Goal: Information Seeking & Learning: Check status

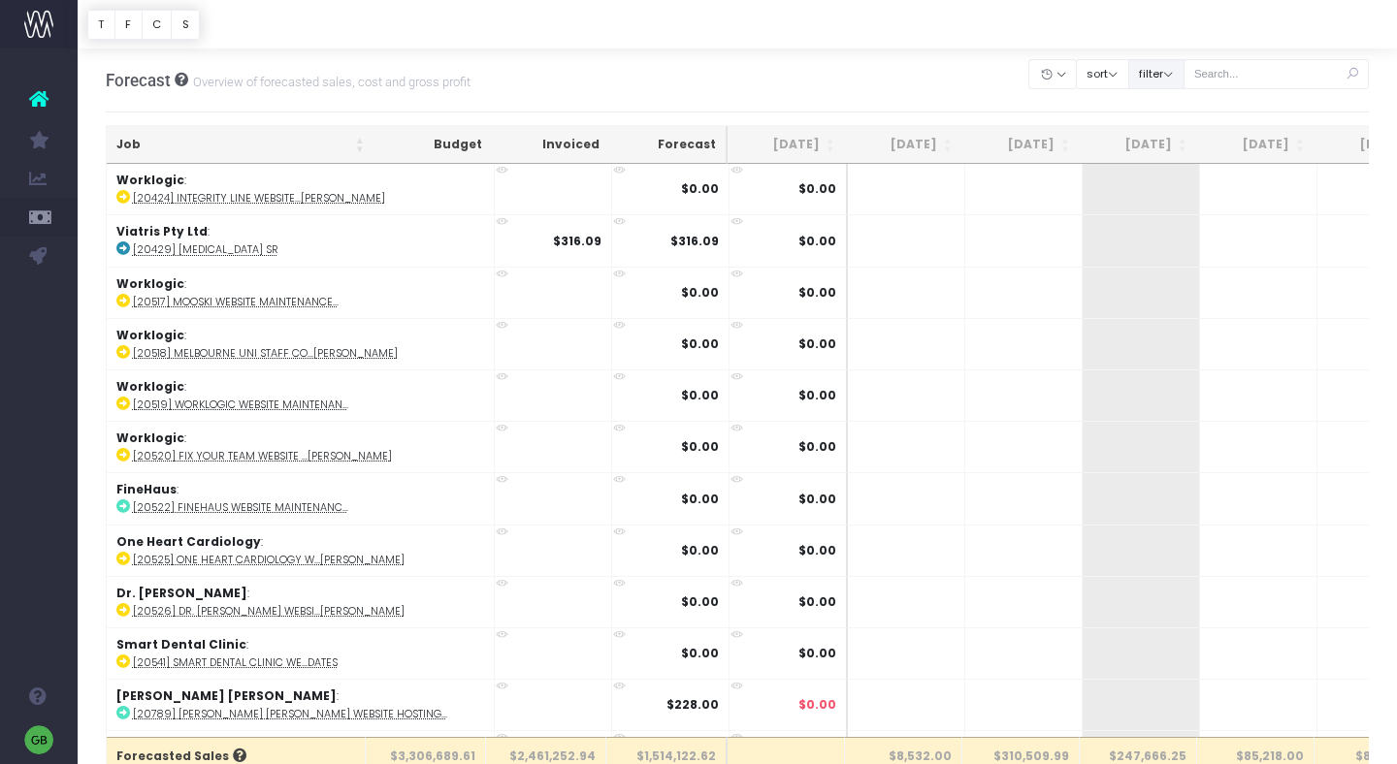
click at [1177, 65] on button "filter" at bounding box center [1156, 74] width 56 height 30
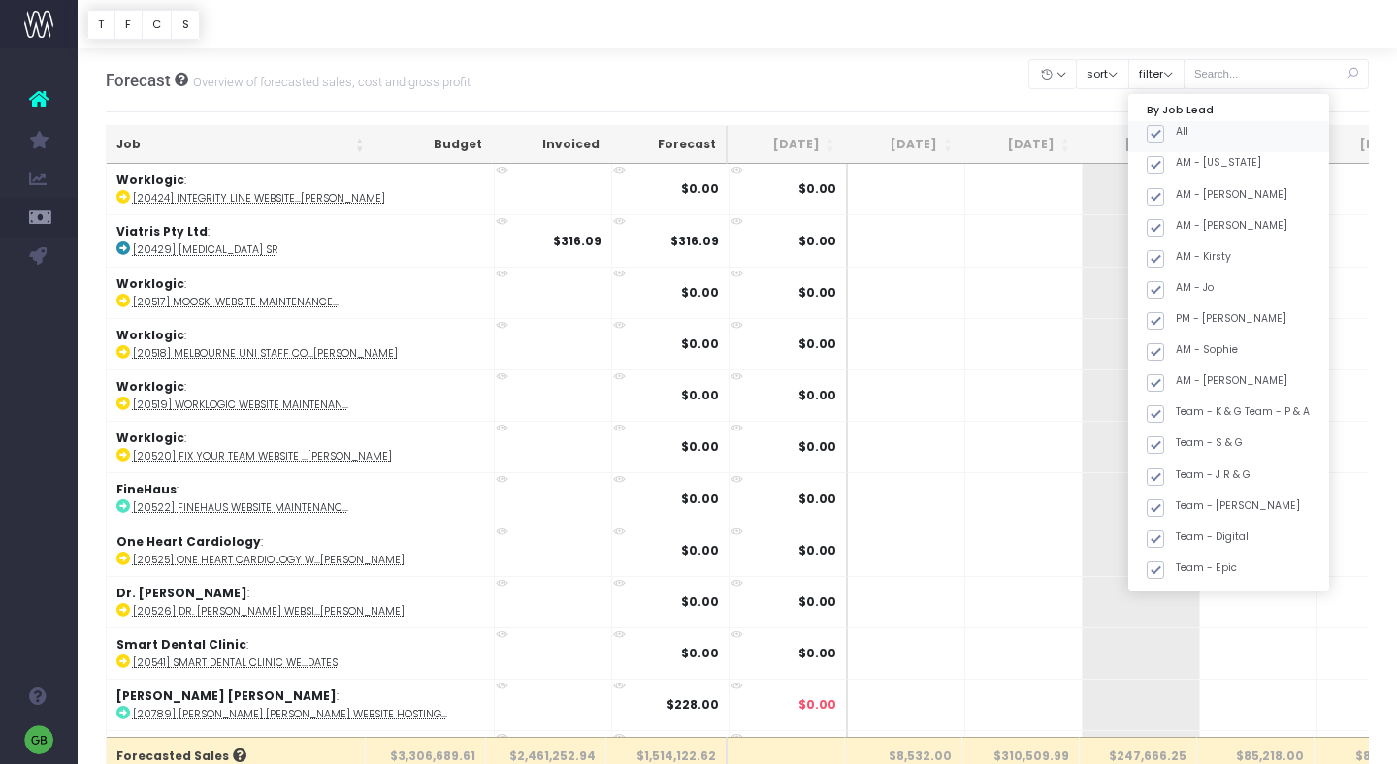
click at [1164, 132] on span at bounding box center [1155, 133] width 17 height 17
click at [1179, 132] on input "All" at bounding box center [1182, 130] width 13 height 13
checkbox input "false"
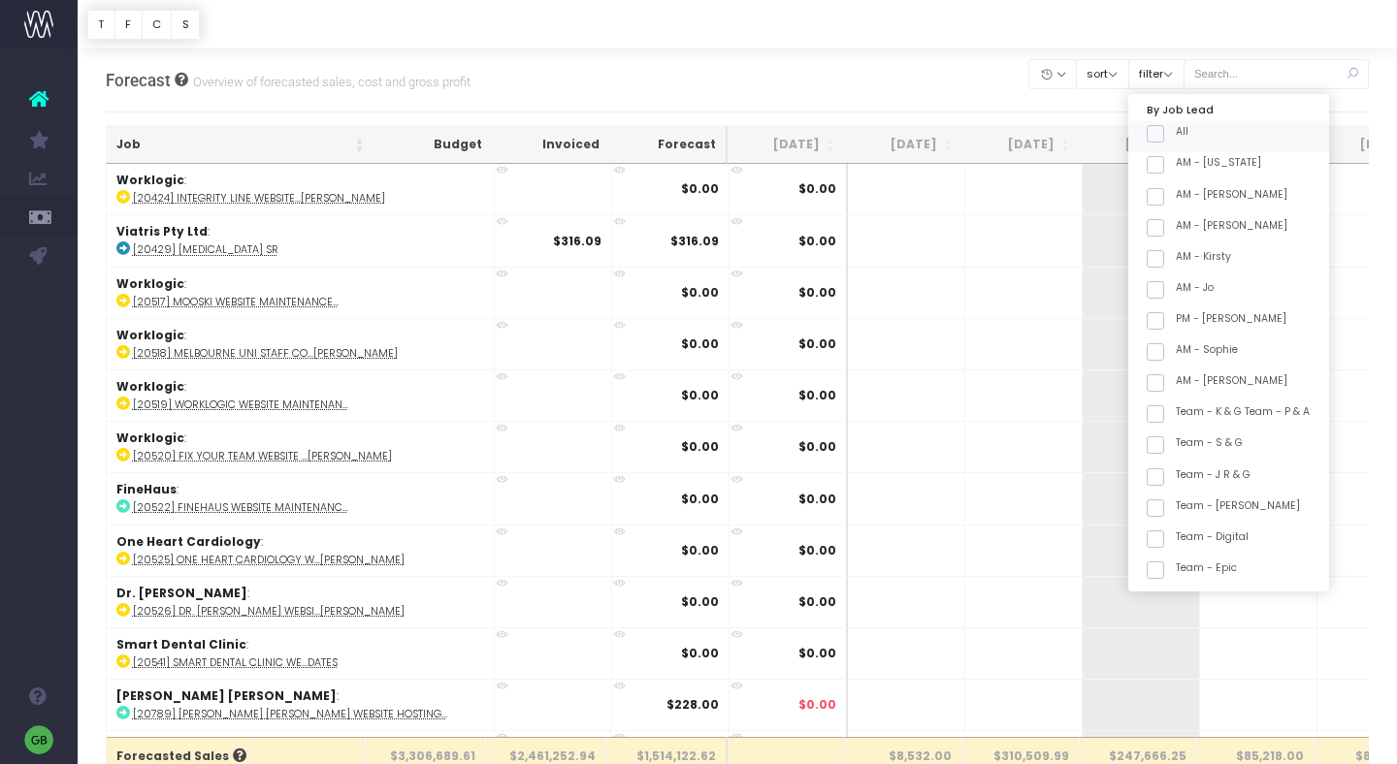
checkbox input "false"
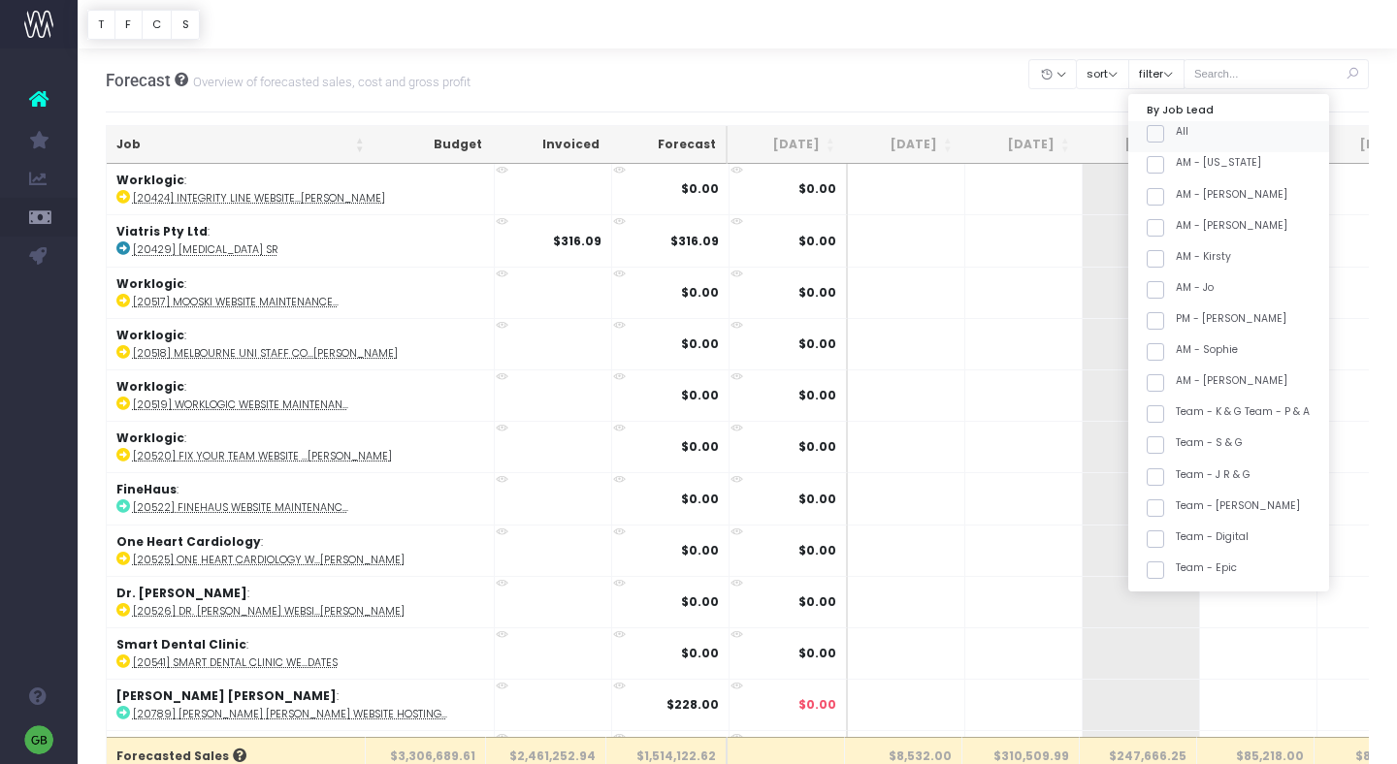
checkbox input "false"
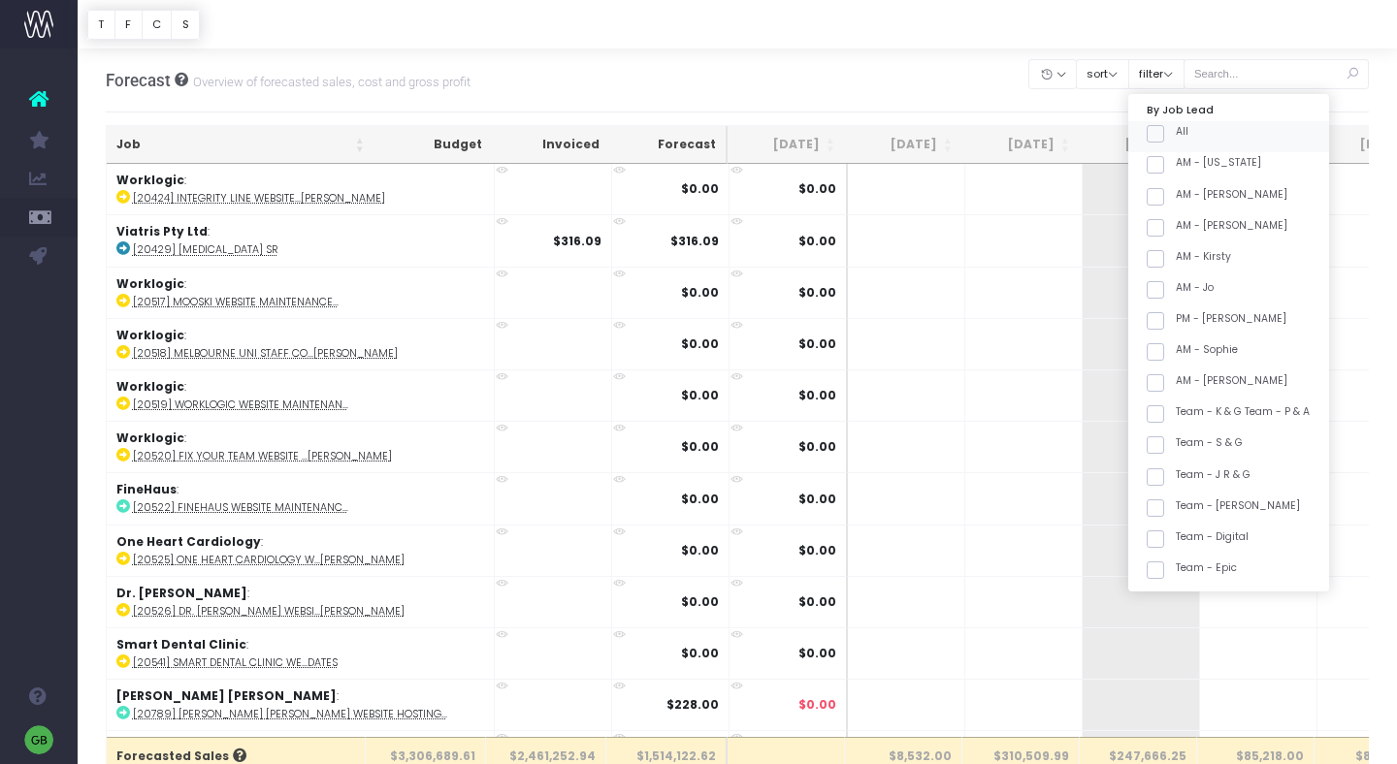
checkbox input "false"
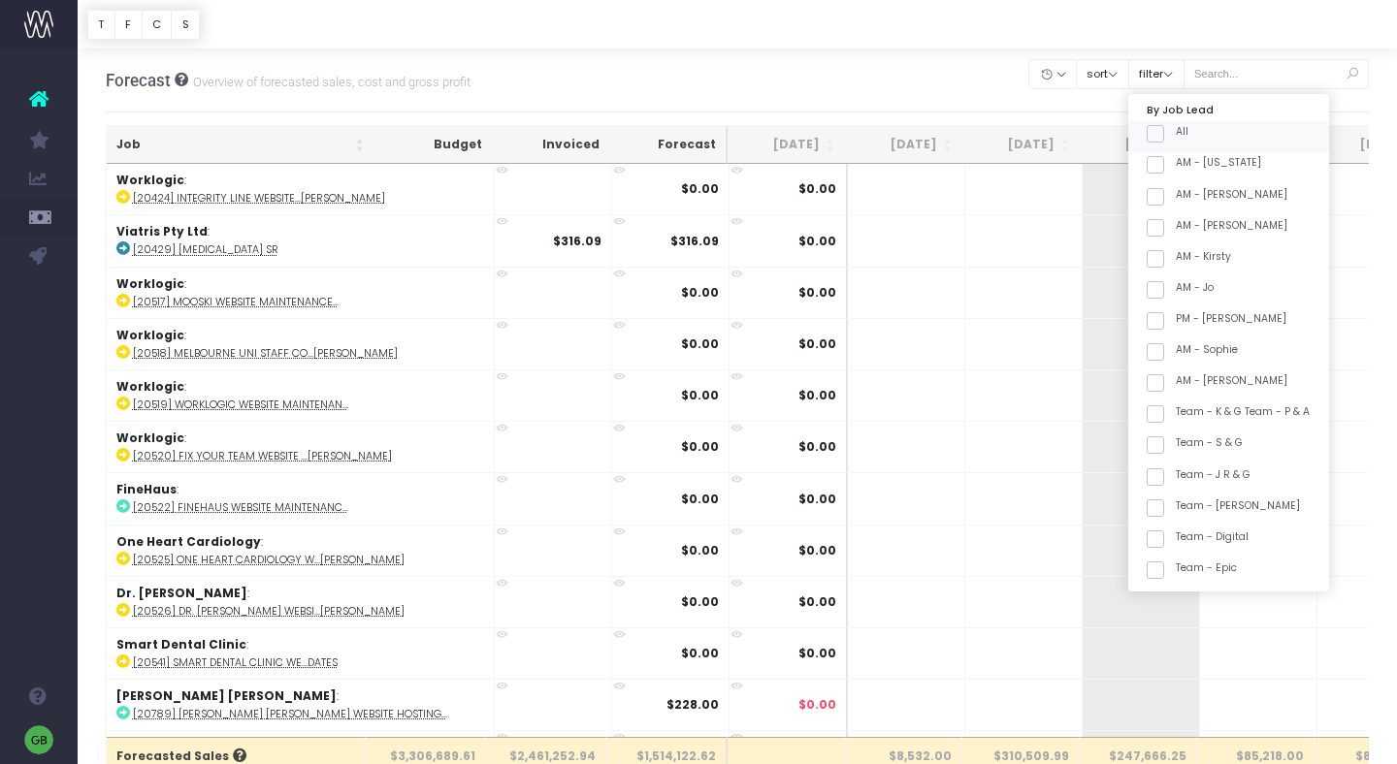
checkbox input "false"
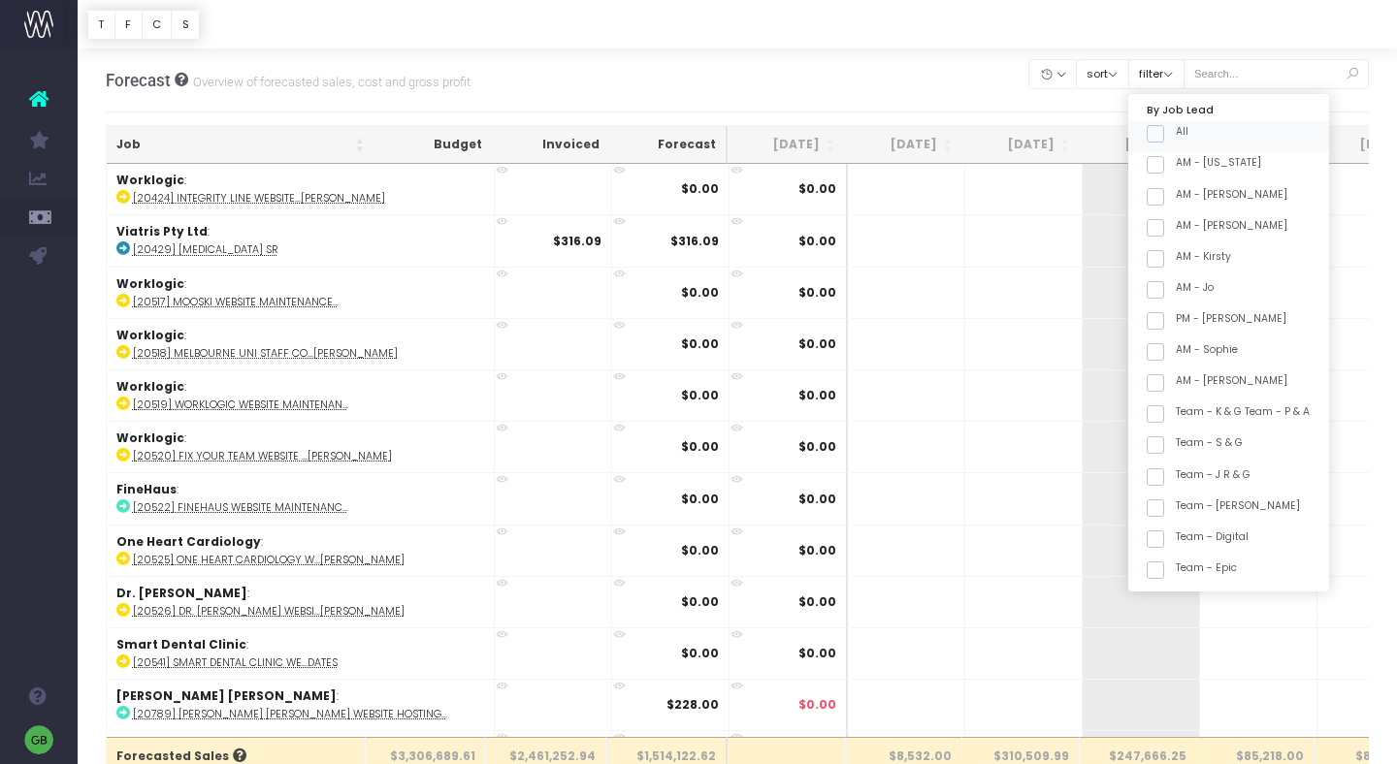
checkbox input "false"
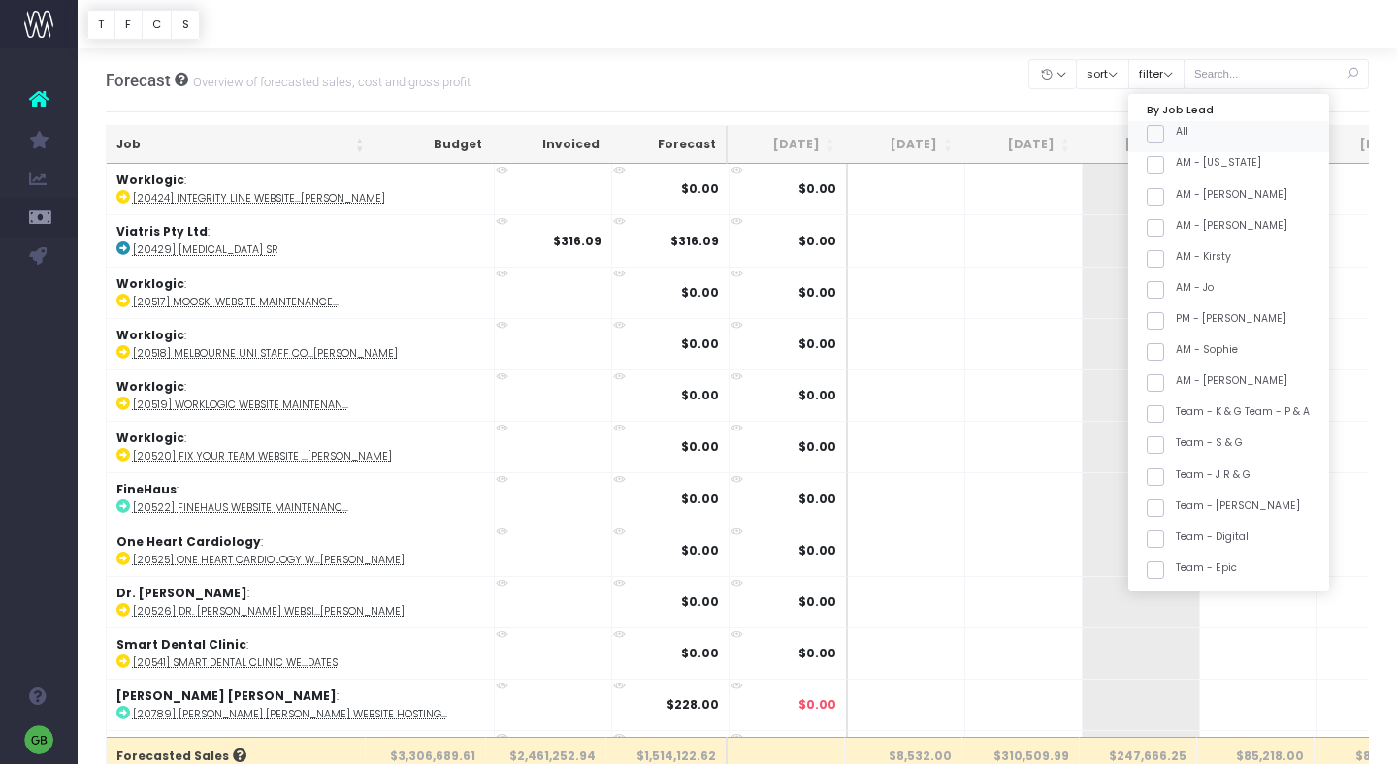
checkbox input "false"
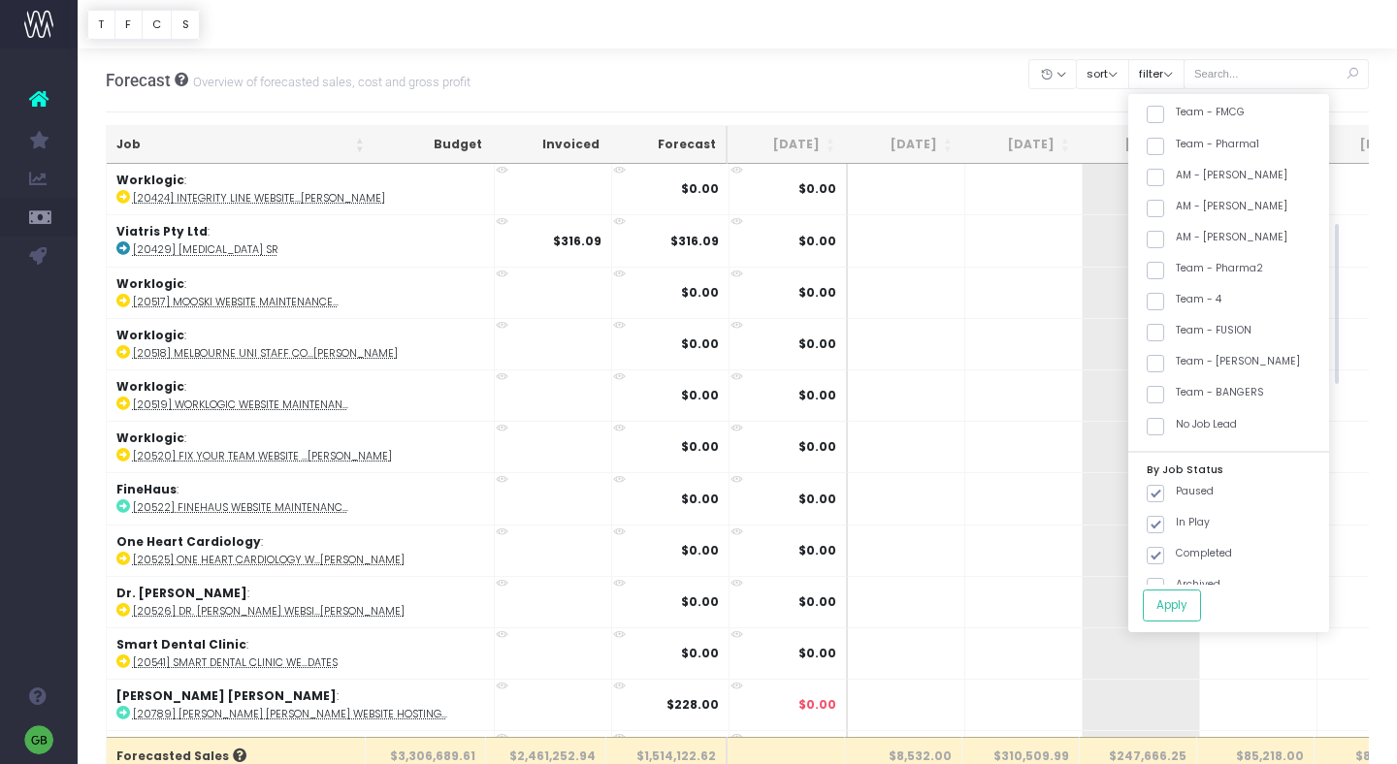
scroll to position [553, 0]
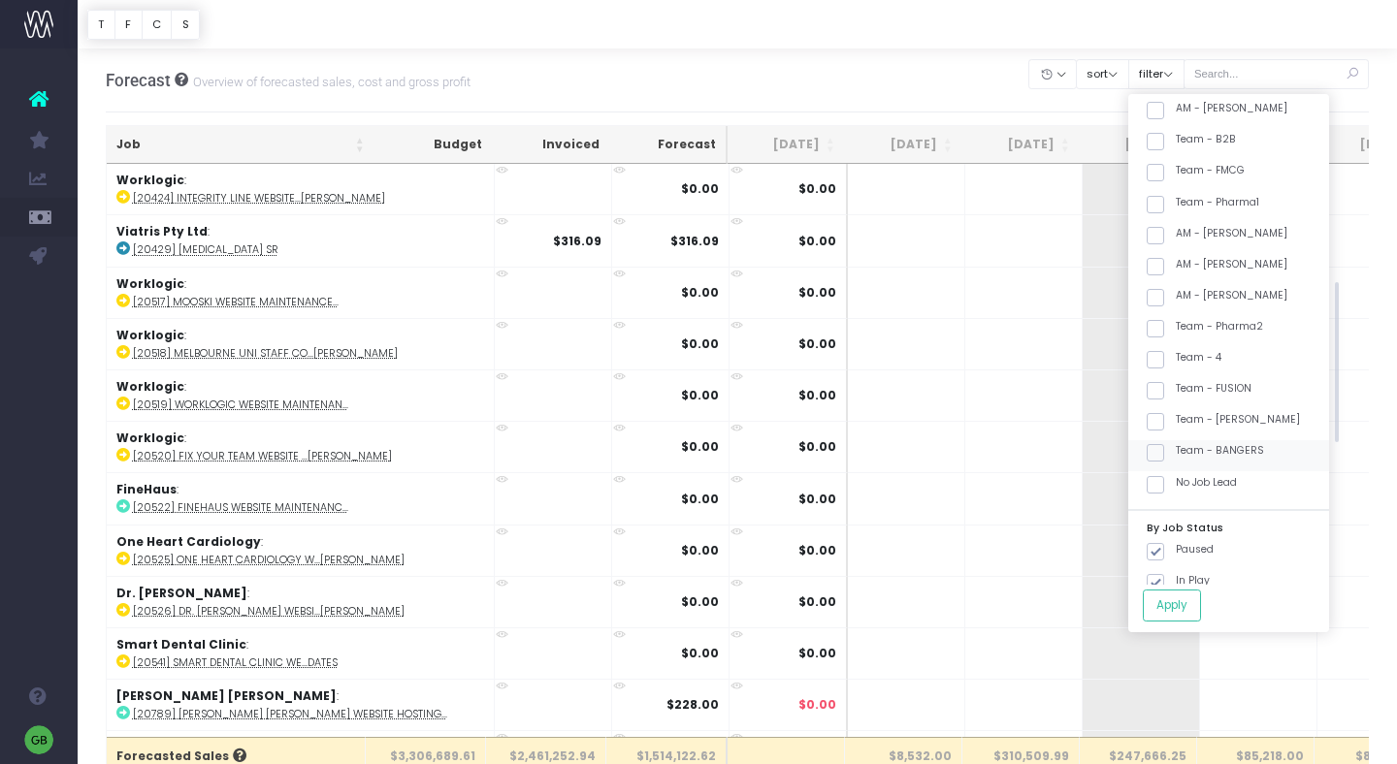
click at [1164, 453] on span at bounding box center [1155, 452] width 17 height 17
click at [1178, 453] on input "Team - BANGERS" at bounding box center [1182, 449] width 13 height 13
checkbox input "true"
click at [1164, 326] on span at bounding box center [1155, 328] width 17 height 17
click at [1186, 326] on input "Team - Pharma2" at bounding box center [1182, 325] width 13 height 13
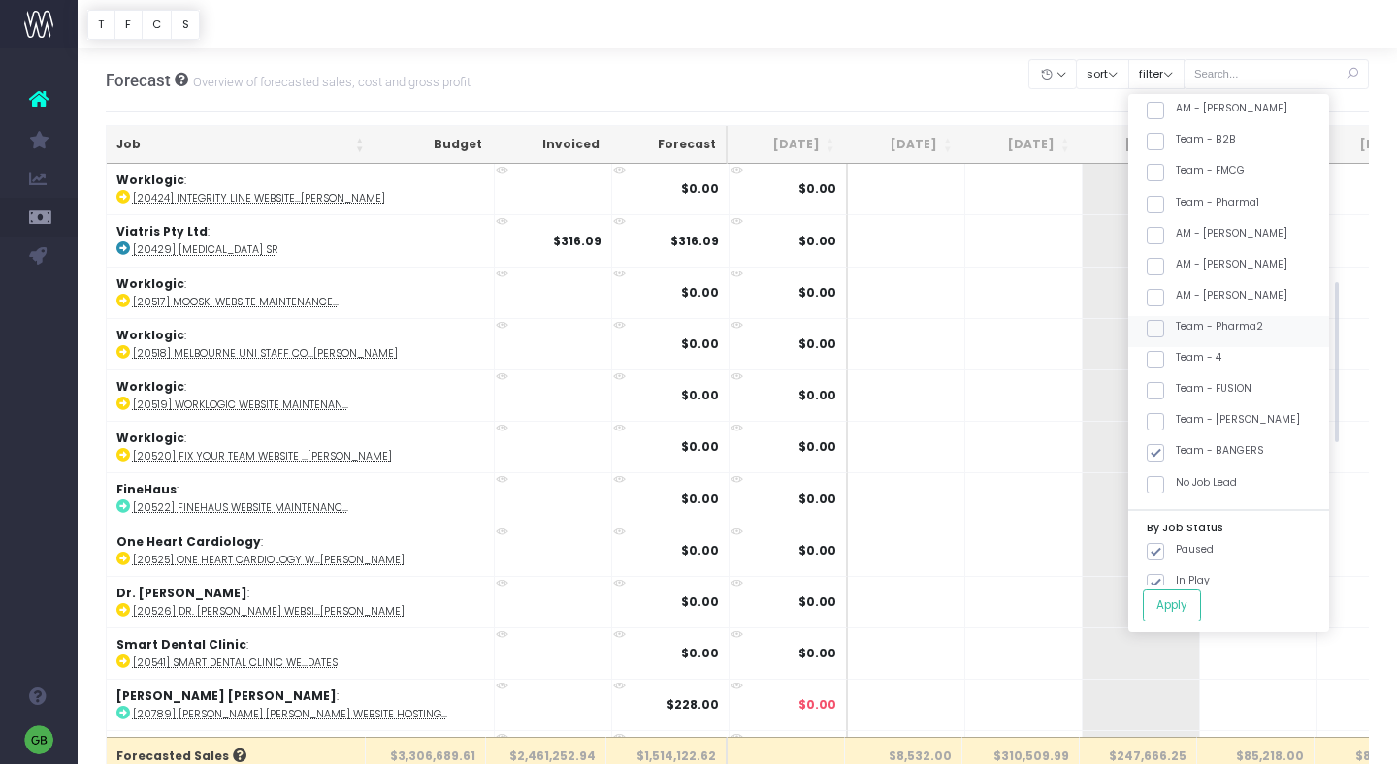
checkbox input "true"
click at [1201, 611] on button "Apply" at bounding box center [1172, 606] width 58 height 32
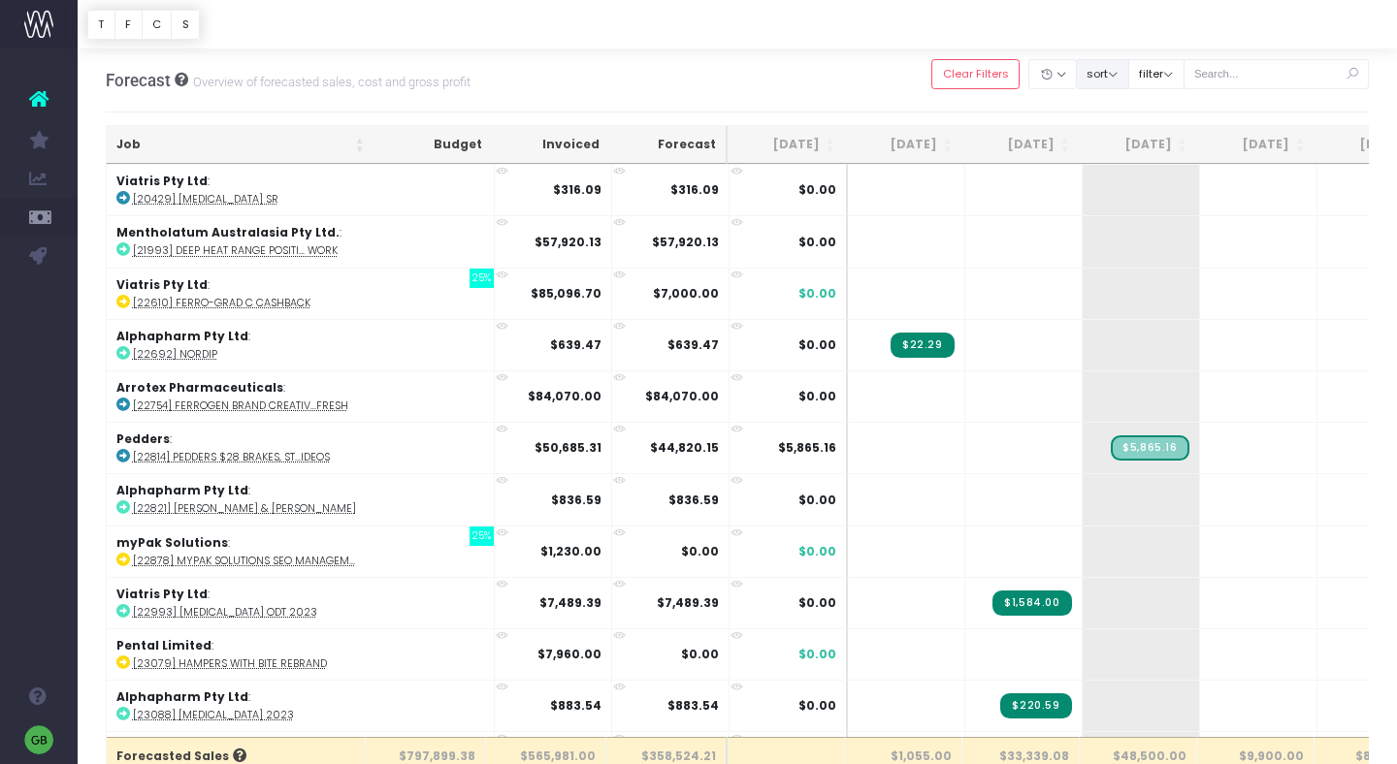
click at [1119, 74] on button "sort" at bounding box center [1102, 74] width 53 height 30
click at [1184, 73] on button "filter" at bounding box center [1156, 74] width 56 height 30
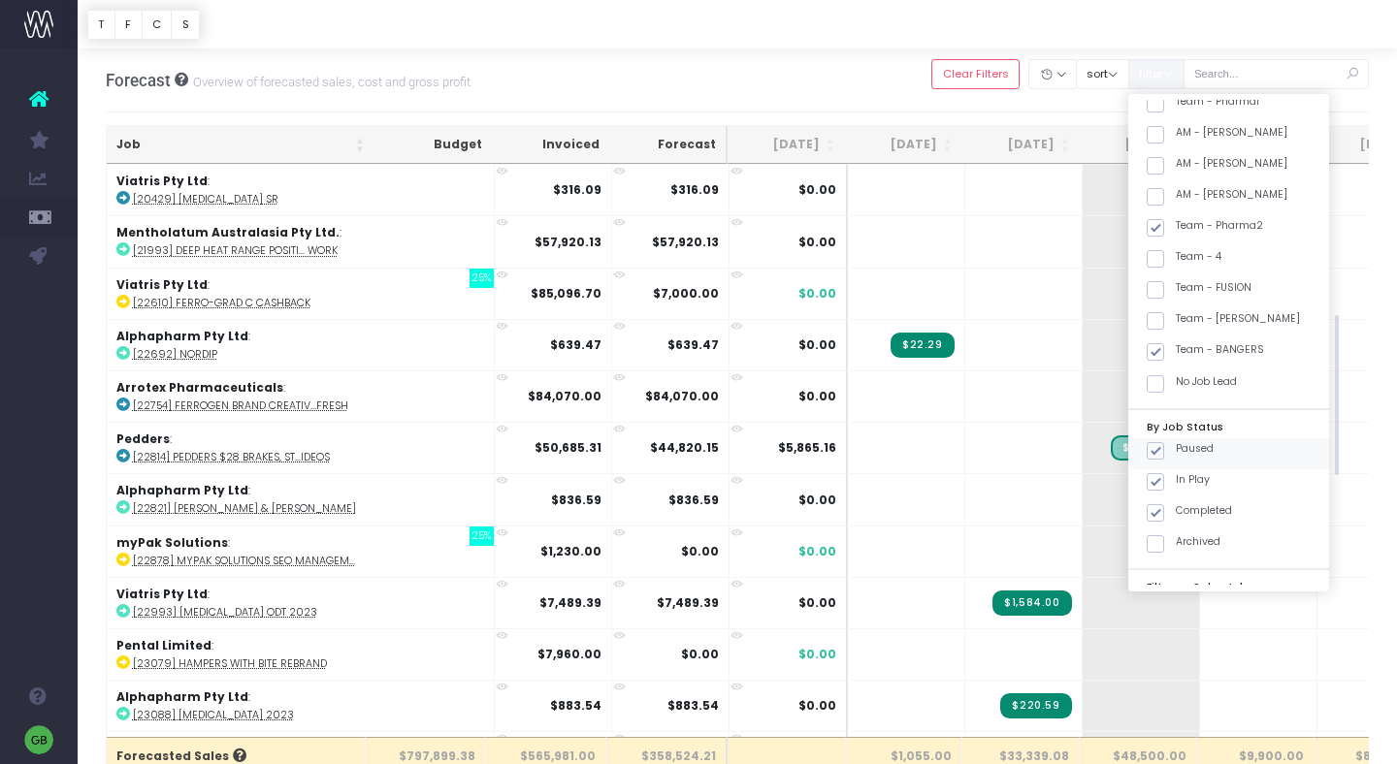
scroll to position [656, 0]
click at [1164, 503] on span at bounding box center [1155, 511] width 17 height 17
click at [1178, 503] on input "Completed" at bounding box center [1182, 508] width 13 height 13
checkbox input "false"
click at [1201, 602] on button "Apply" at bounding box center [1172, 606] width 58 height 32
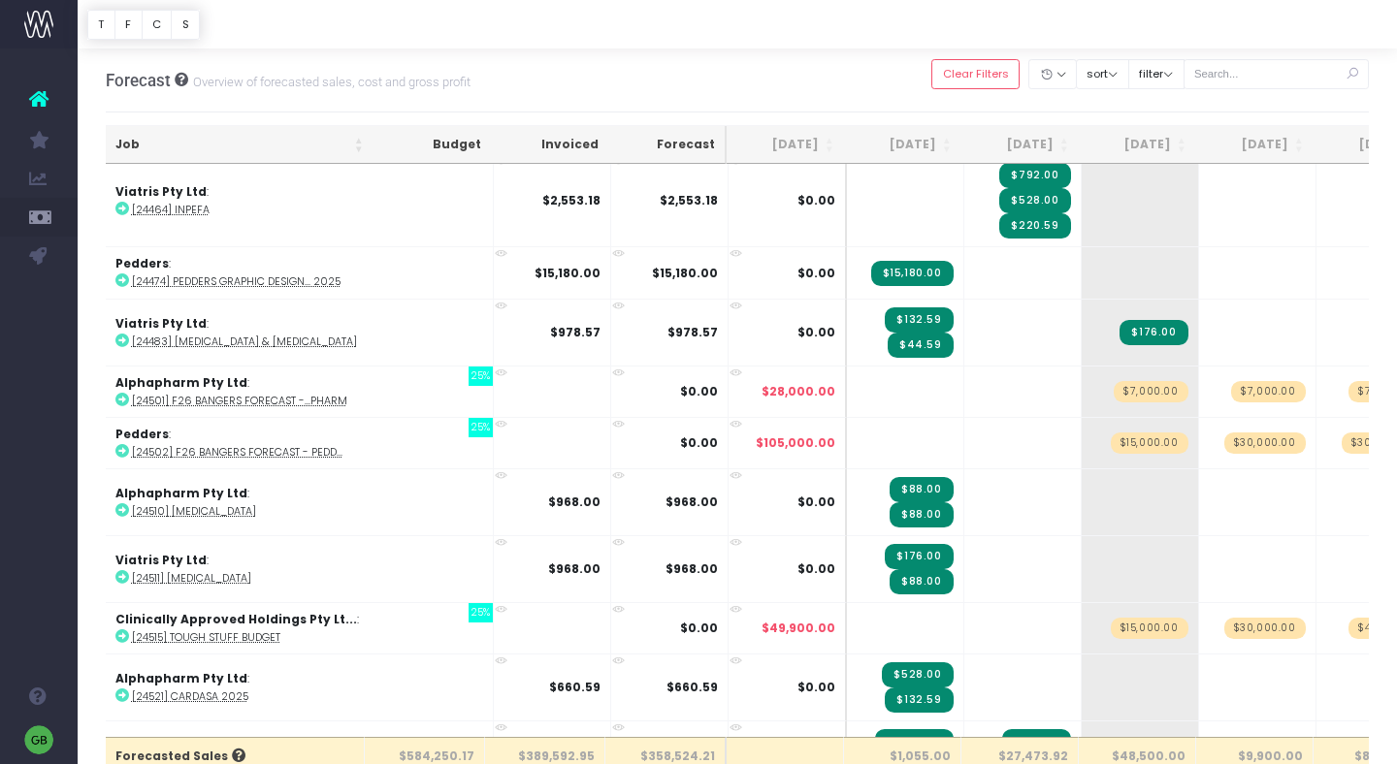
scroll to position [4094, 1]
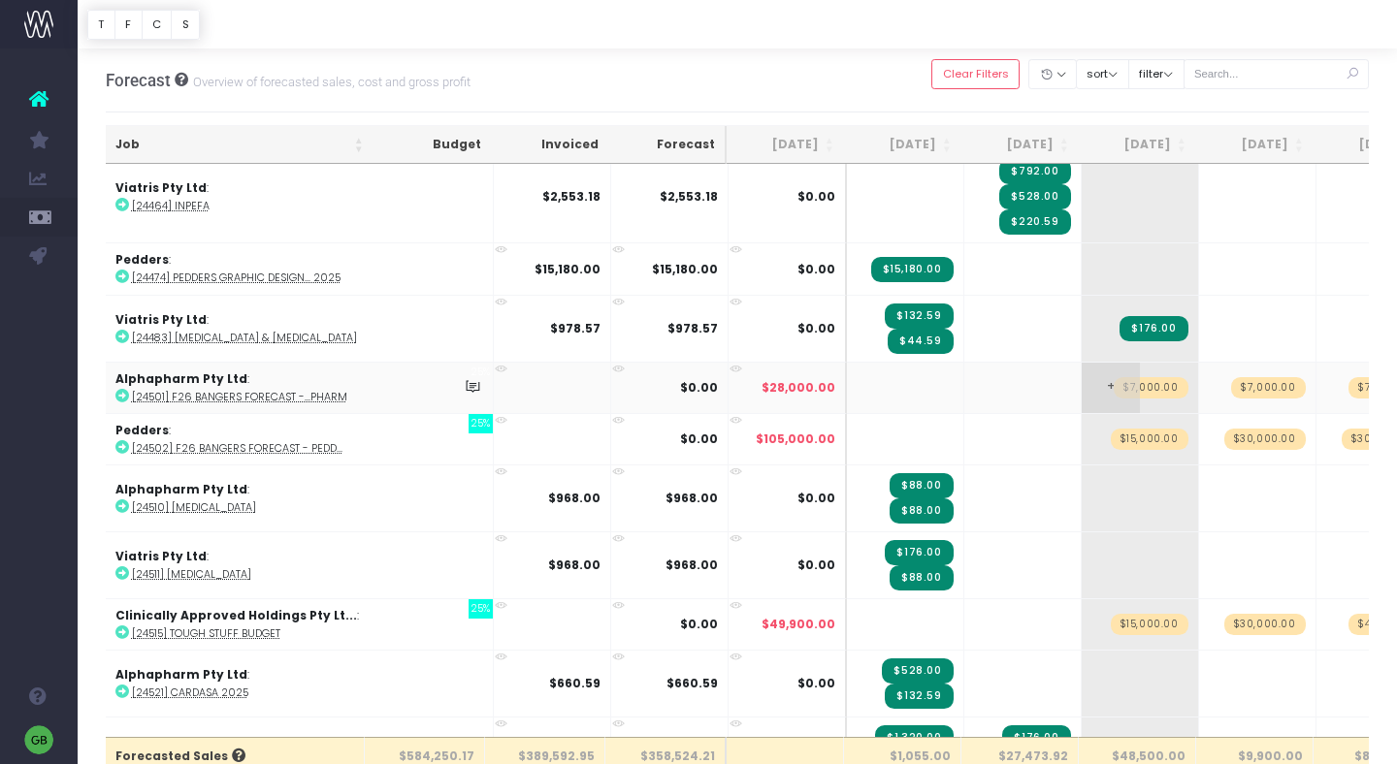
click at [1114, 377] on span "$7,000.00" at bounding box center [1151, 387] width 74 height 21
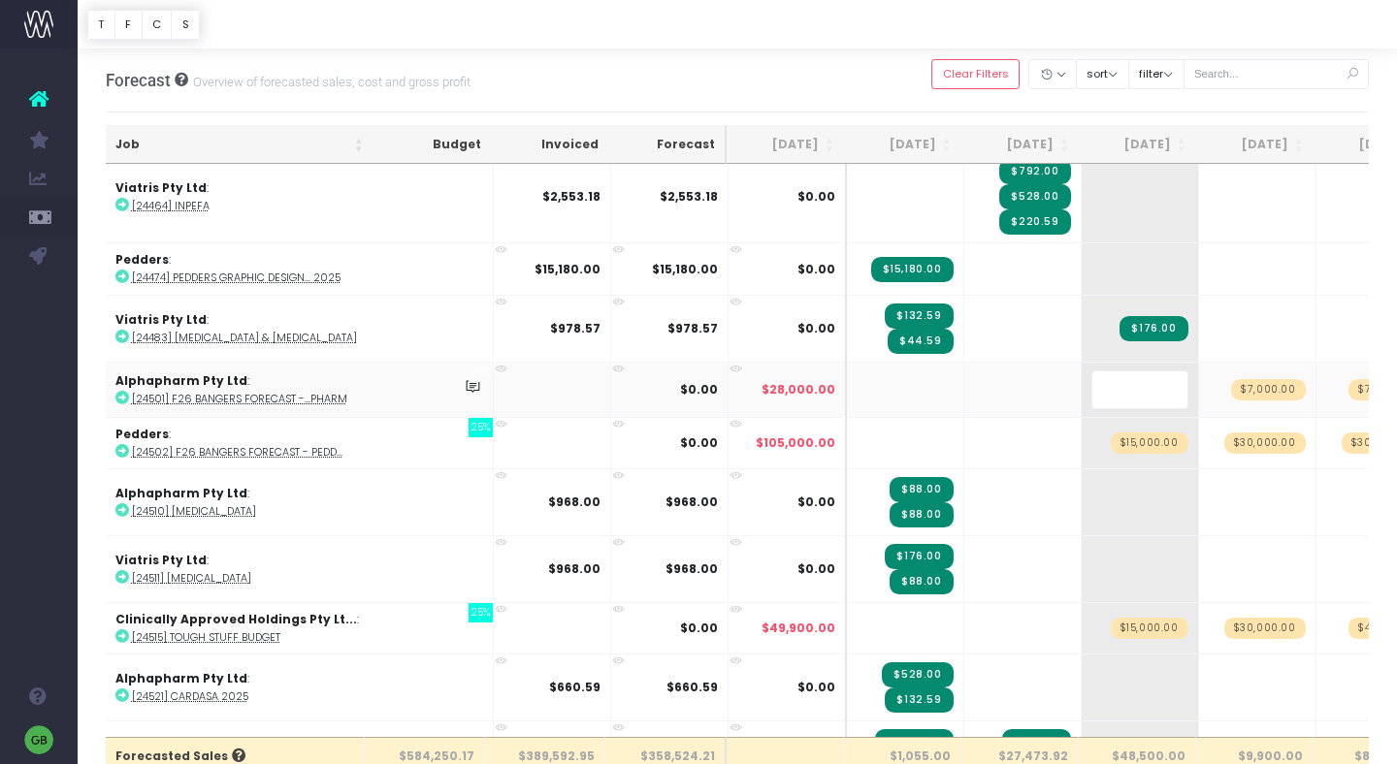
click at [861, 87] on body "Oh my... this is bad. wayahead wasn't able to load this page. Please contact su…" at bounding box center [698, 382] width 1397 height 764
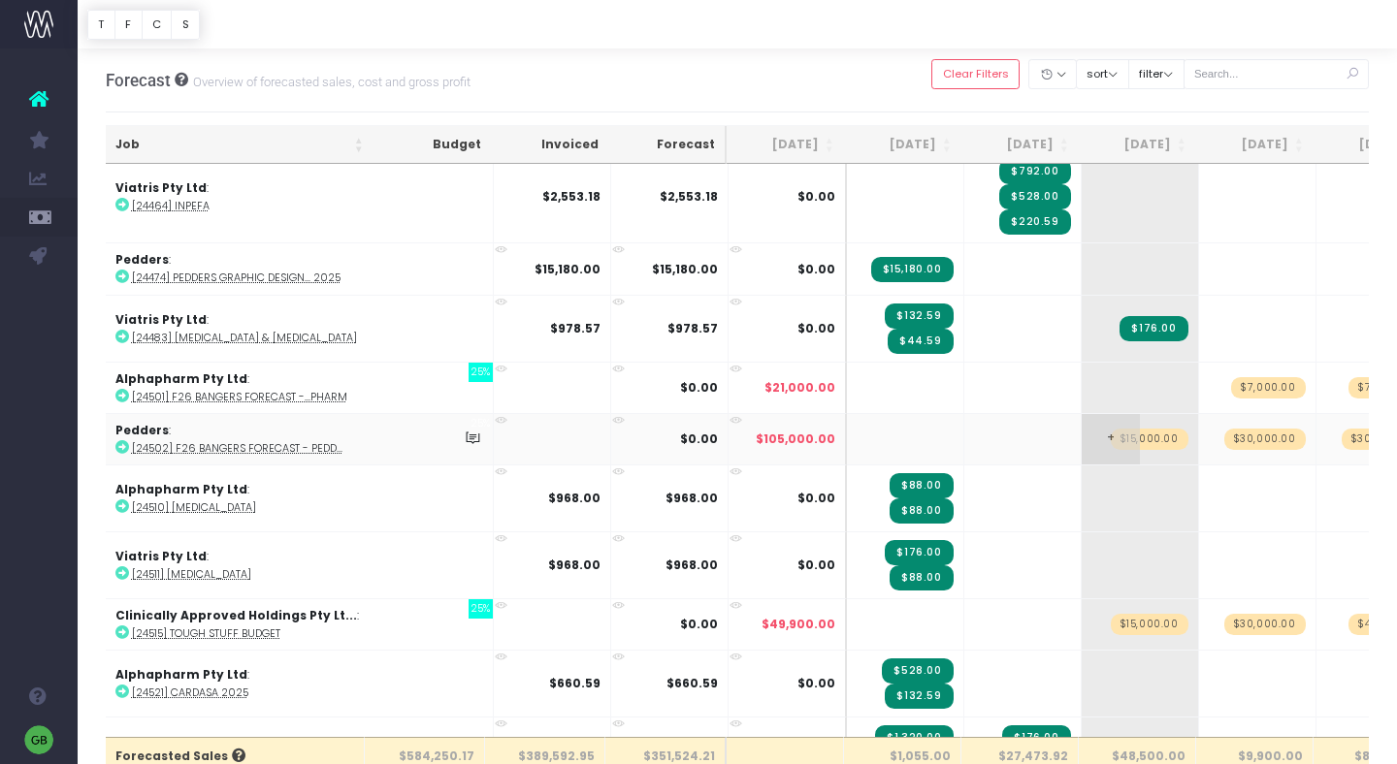
click at [1111, 429] on span "$15,000.00" at bounding box center [1150, 439] width 78 height 21
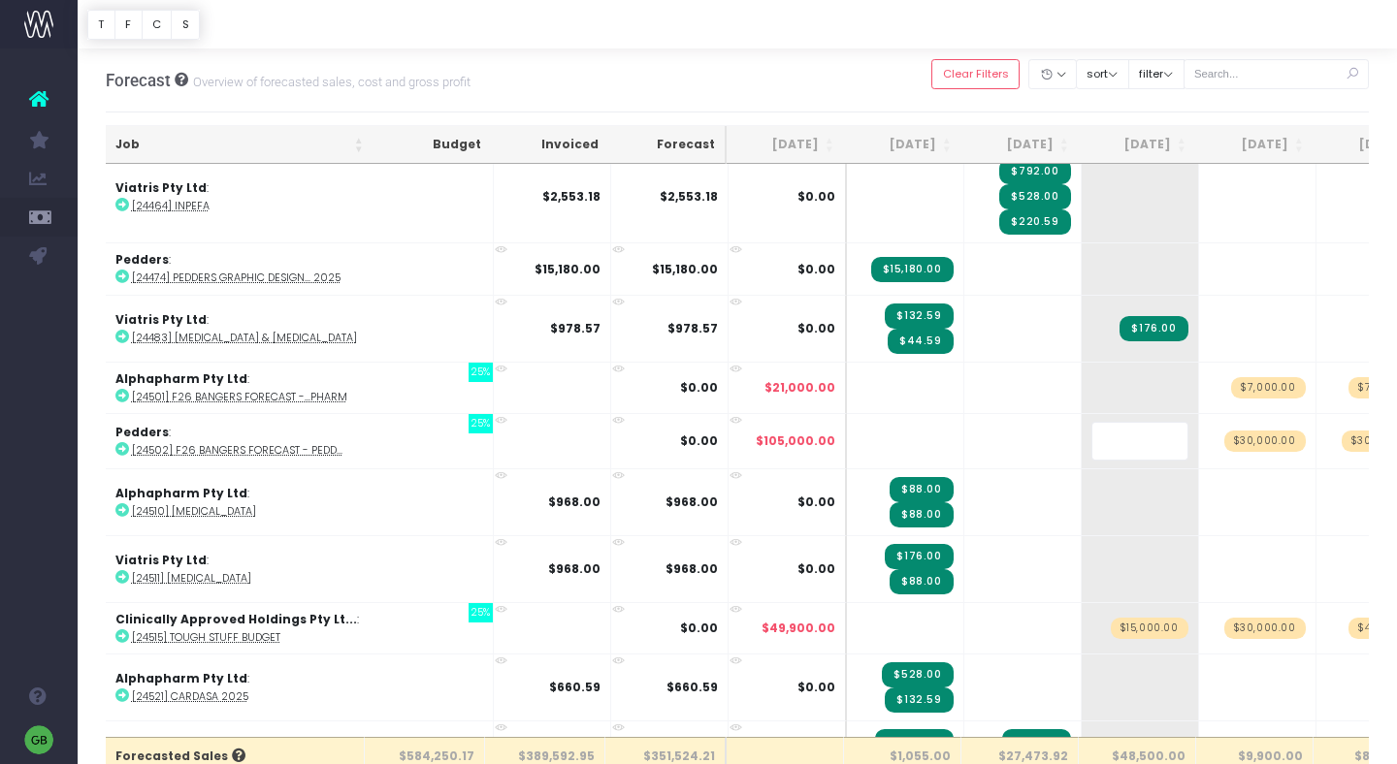
click at [766, 82] on body "Oh my... this is bad. wayahead wasn't able to load this page. Please contact su…" at bounding box center [698, 382] width 1397 height 764
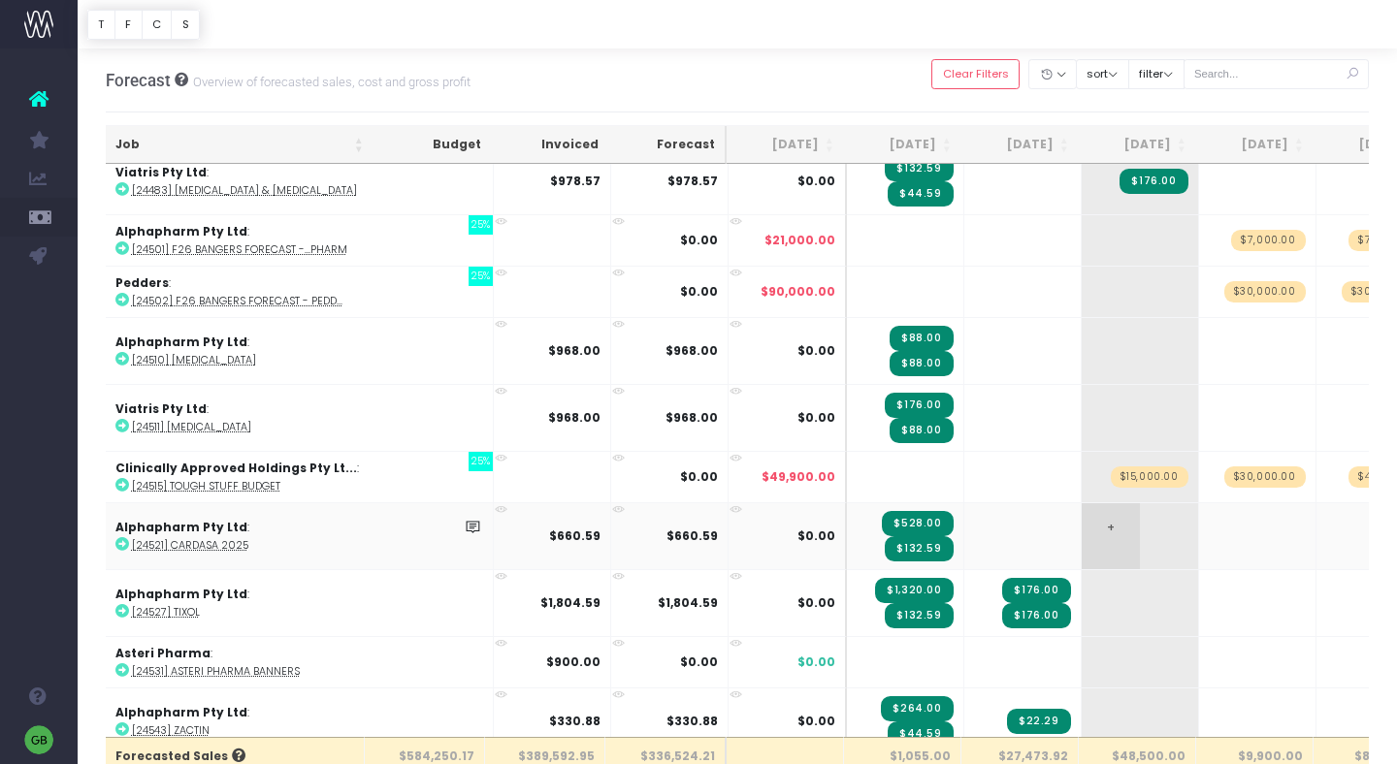
scroll to position [4240, 1]
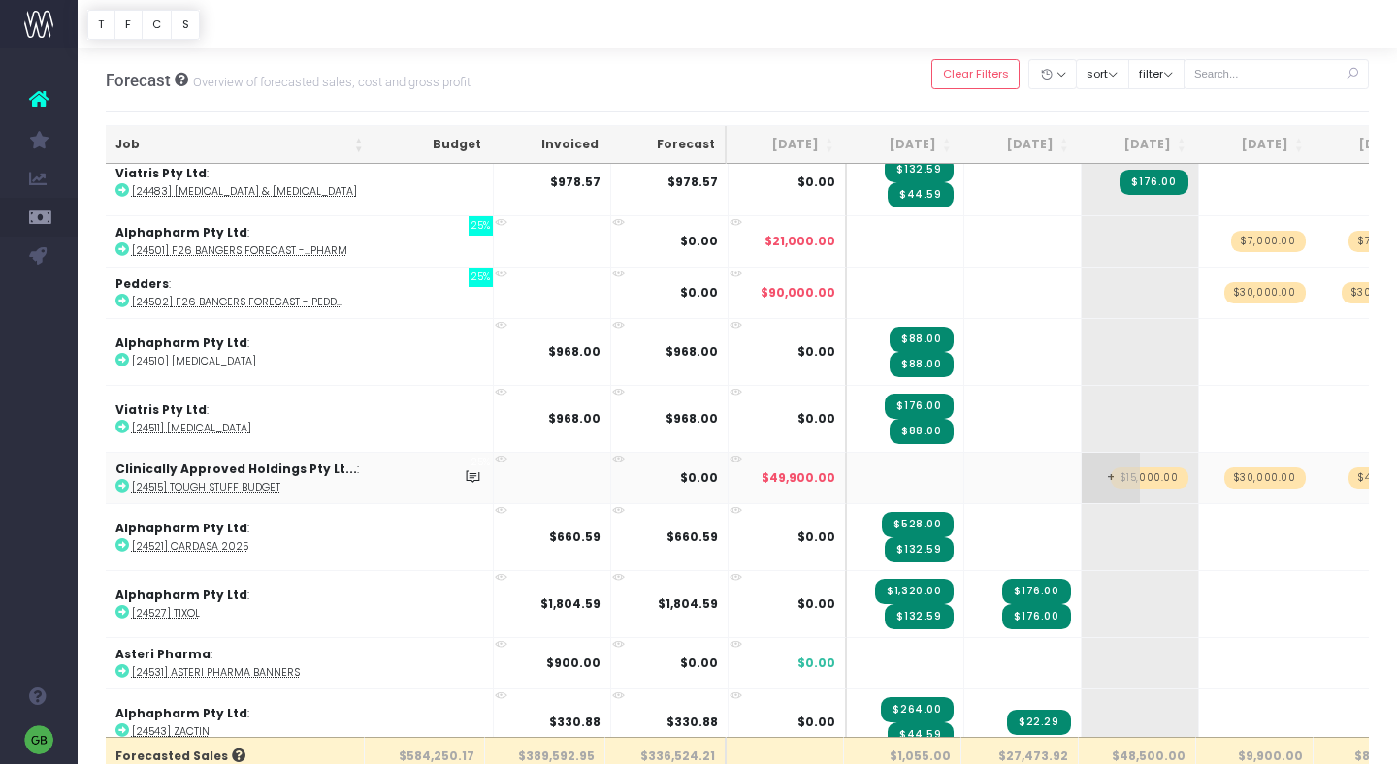
click at [1111, 469] on span "$15,000.00" at bounding box center [1150, 478] width 78 height 21
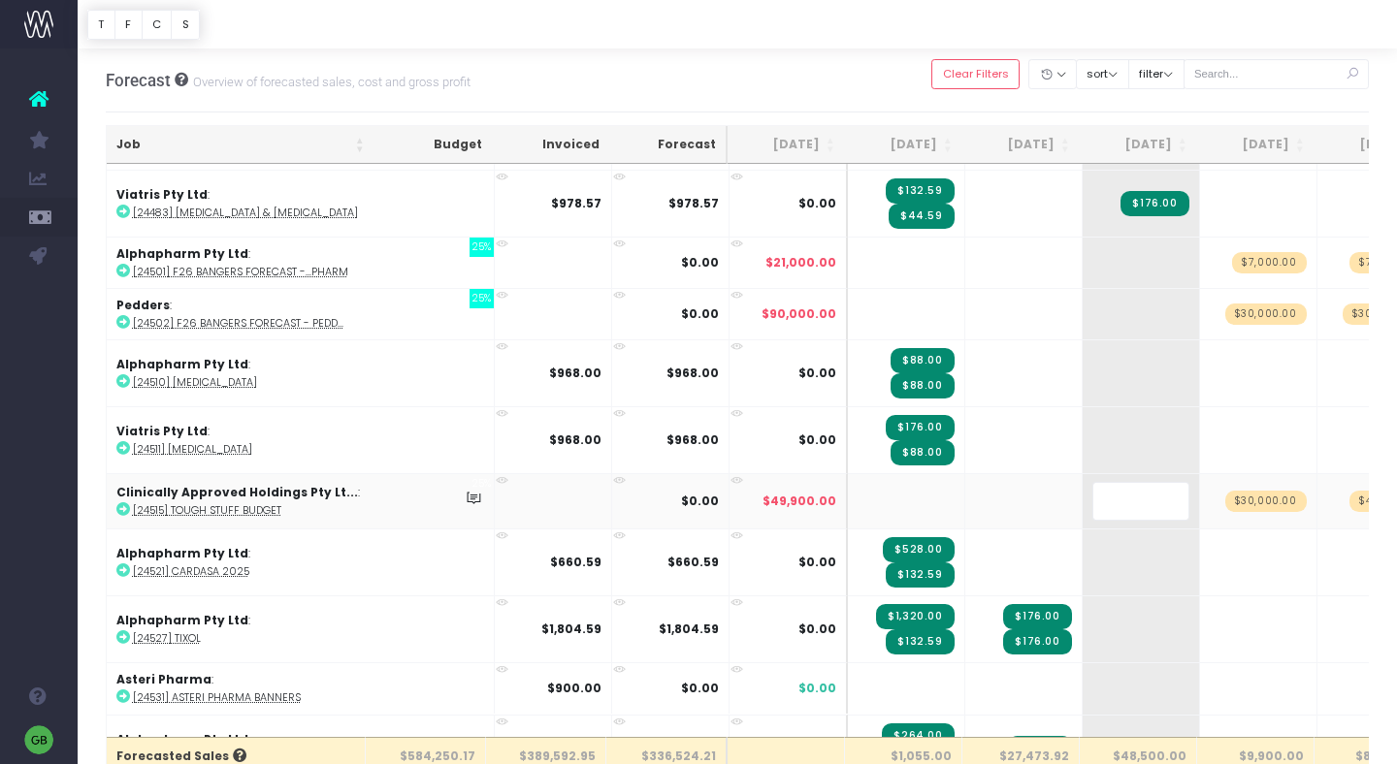
scroll to position [0, 0]
click at [853, 81] on body "Oh my... this is bad. wayahead wasn't able to load this page. Please contact su…" at bounding box center [698, 382] width 1397 height 764
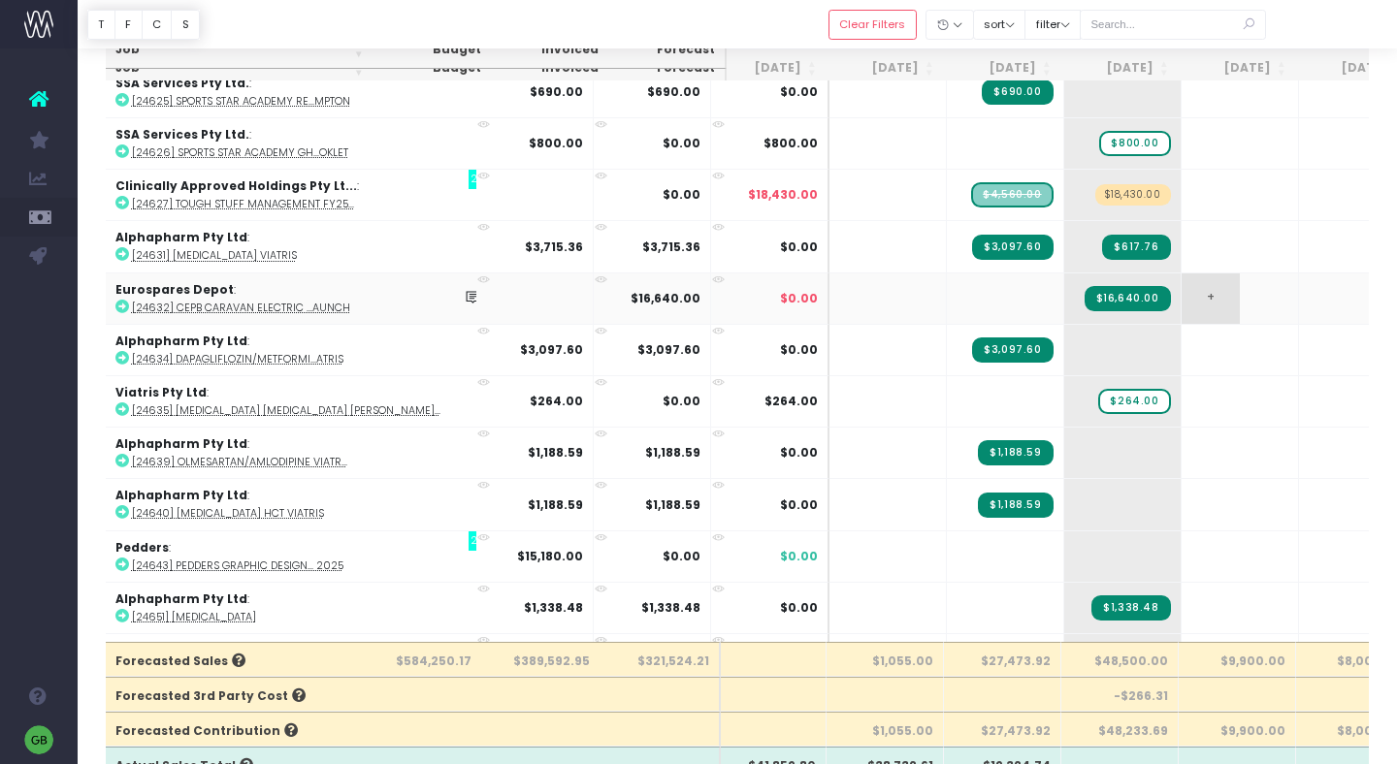
click at [1182, 278] on span "+" at bounding box center [1211, 299] width 58 height 50
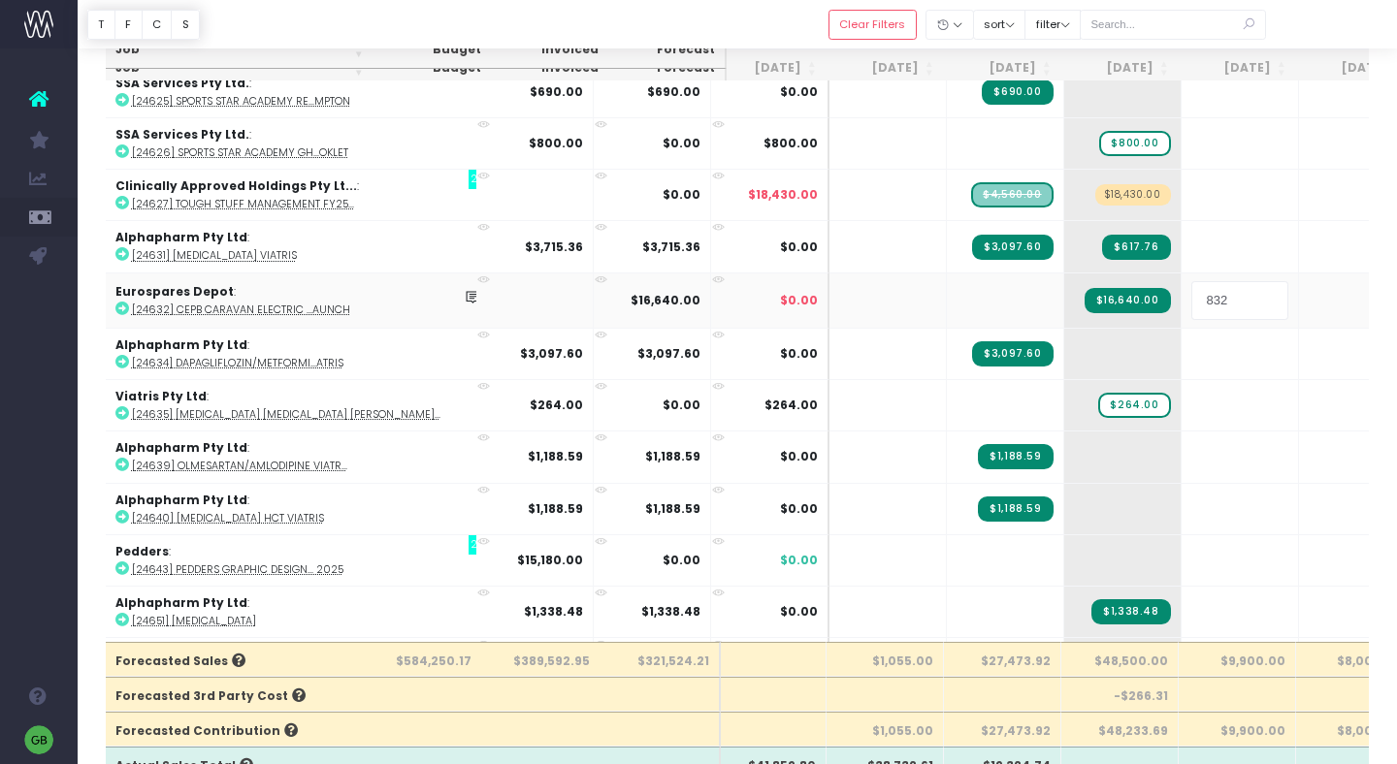
type input "8320"
click at [736, 19] on div at bounding box center [737, 24] width 1319 height 49
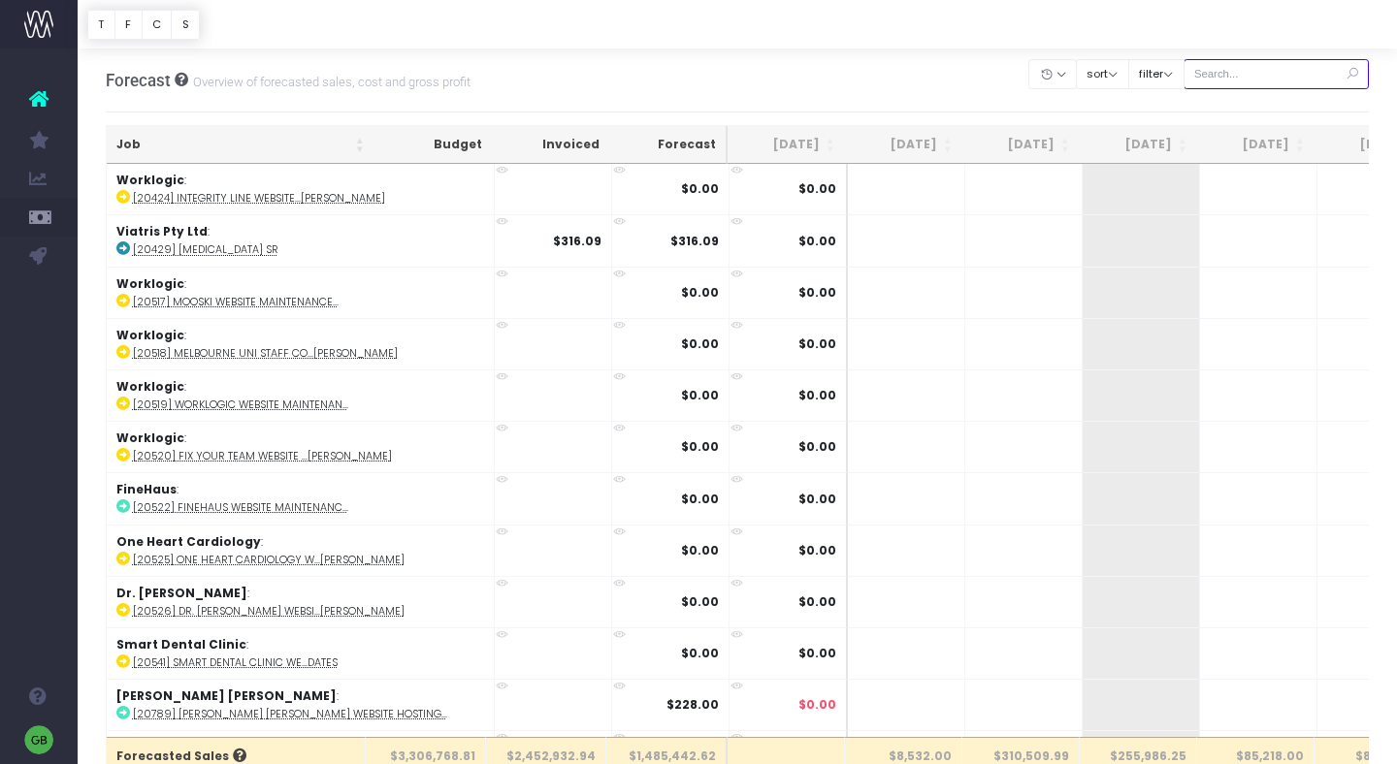
click at [1284, 83] on input "text" at bounding box center [1277, 74] width 186 height 30
click at [1250, 75] on input "eurospa" at bounding box center [1277, 74] width 186 height 30
click at [1269, 73] on input "eurospa" at bounding box center [1277, 74] width 186 height 30
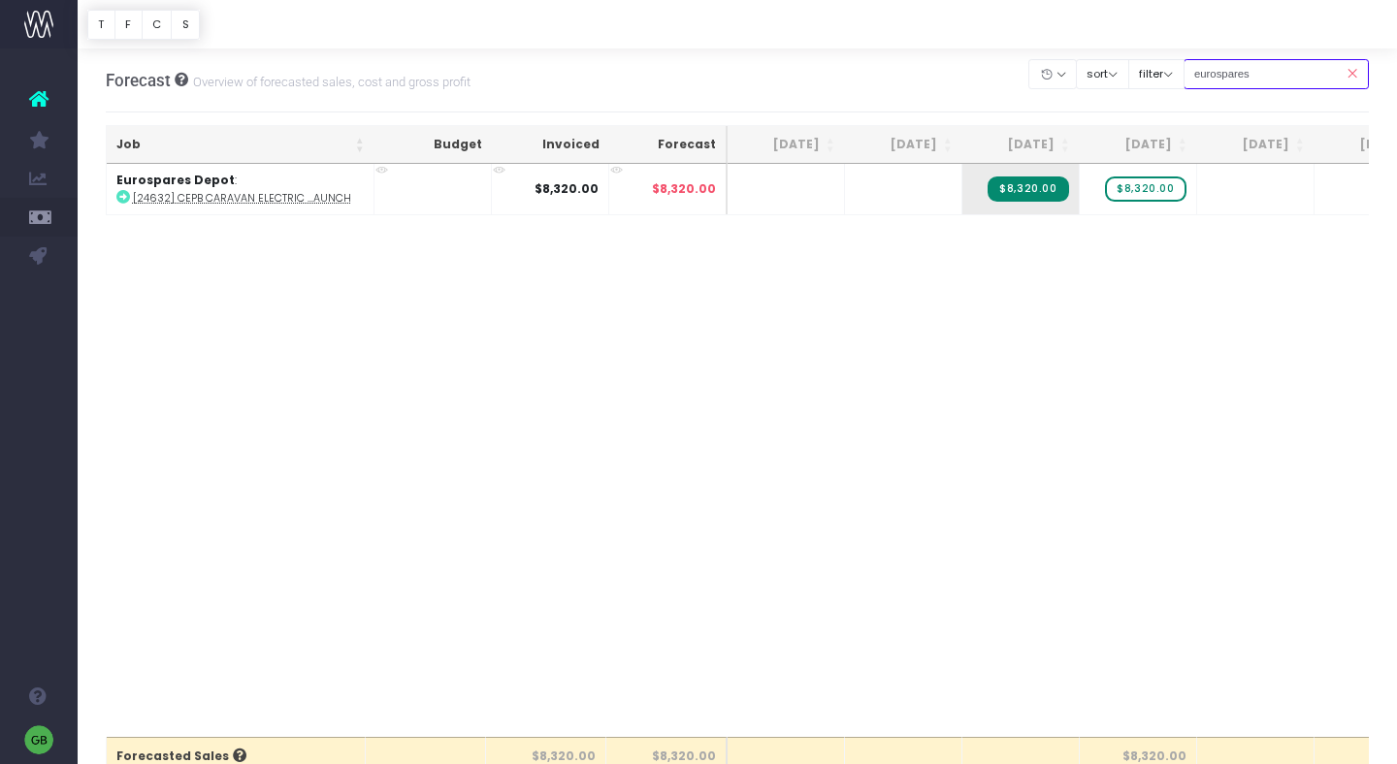
type input "eurospares"
click at [1299, 350] on div "Job Budget Invoiced Forecast [DATE] Aug [DATE] Oct [DATE] Dec [DATE] Feb [DATE]…" at bounding box center [738, 450] width 1264 height 573
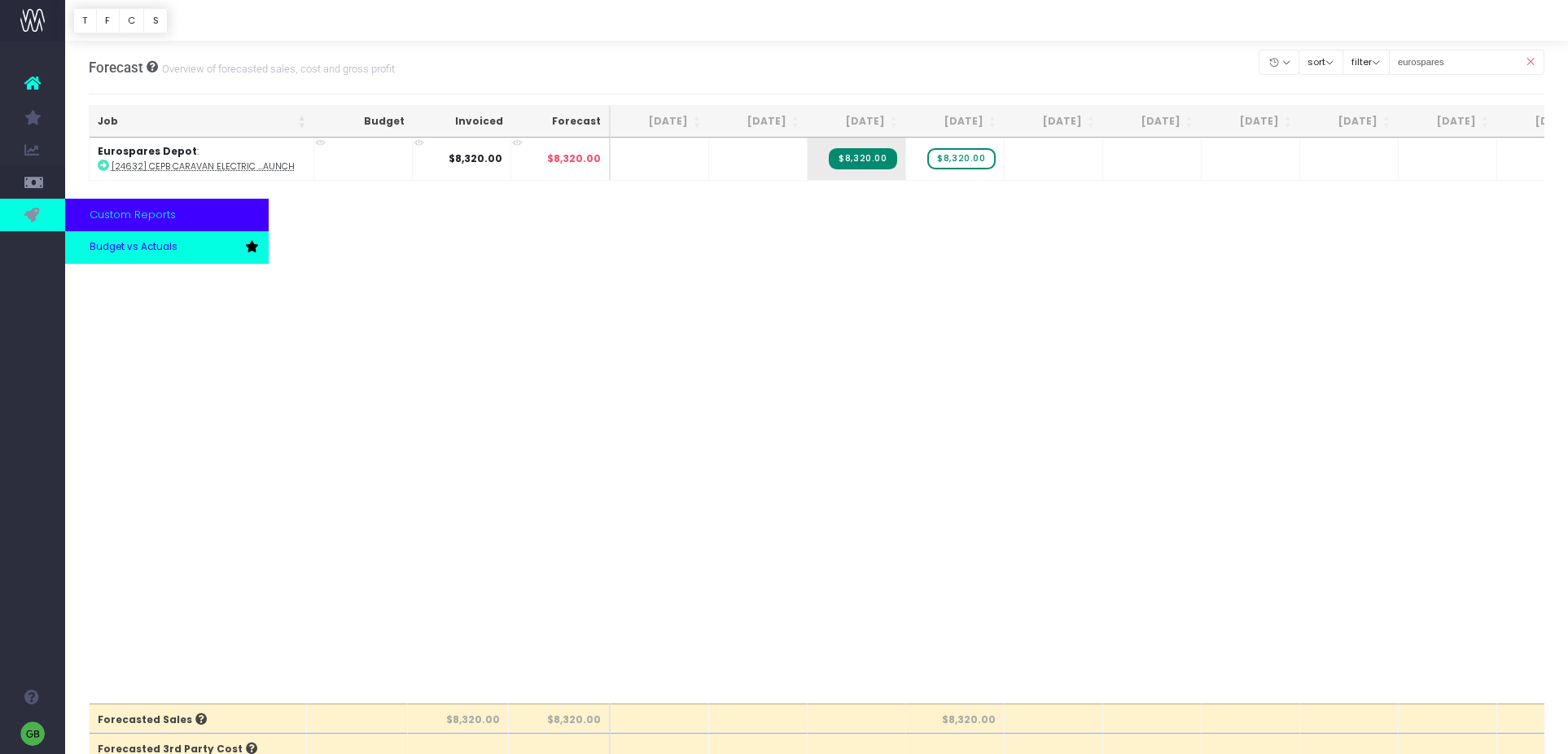
click at [126, 249] on span "Budget vs Actuals" at bounding box center [133, 247] width 88 height 14
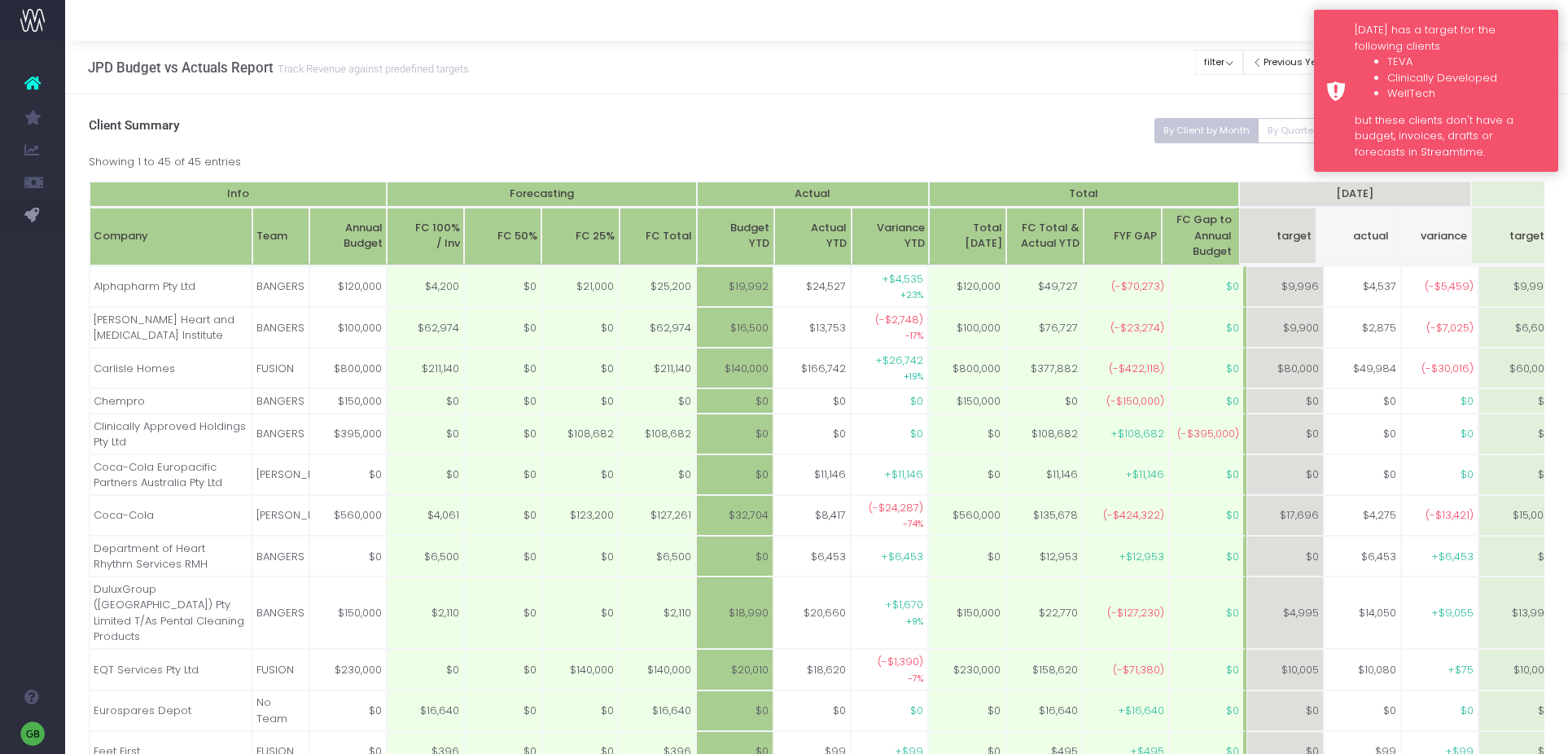
click at [1400, 54] on li "TEVA" at bounding box center [1466, 61] width 159 height 16
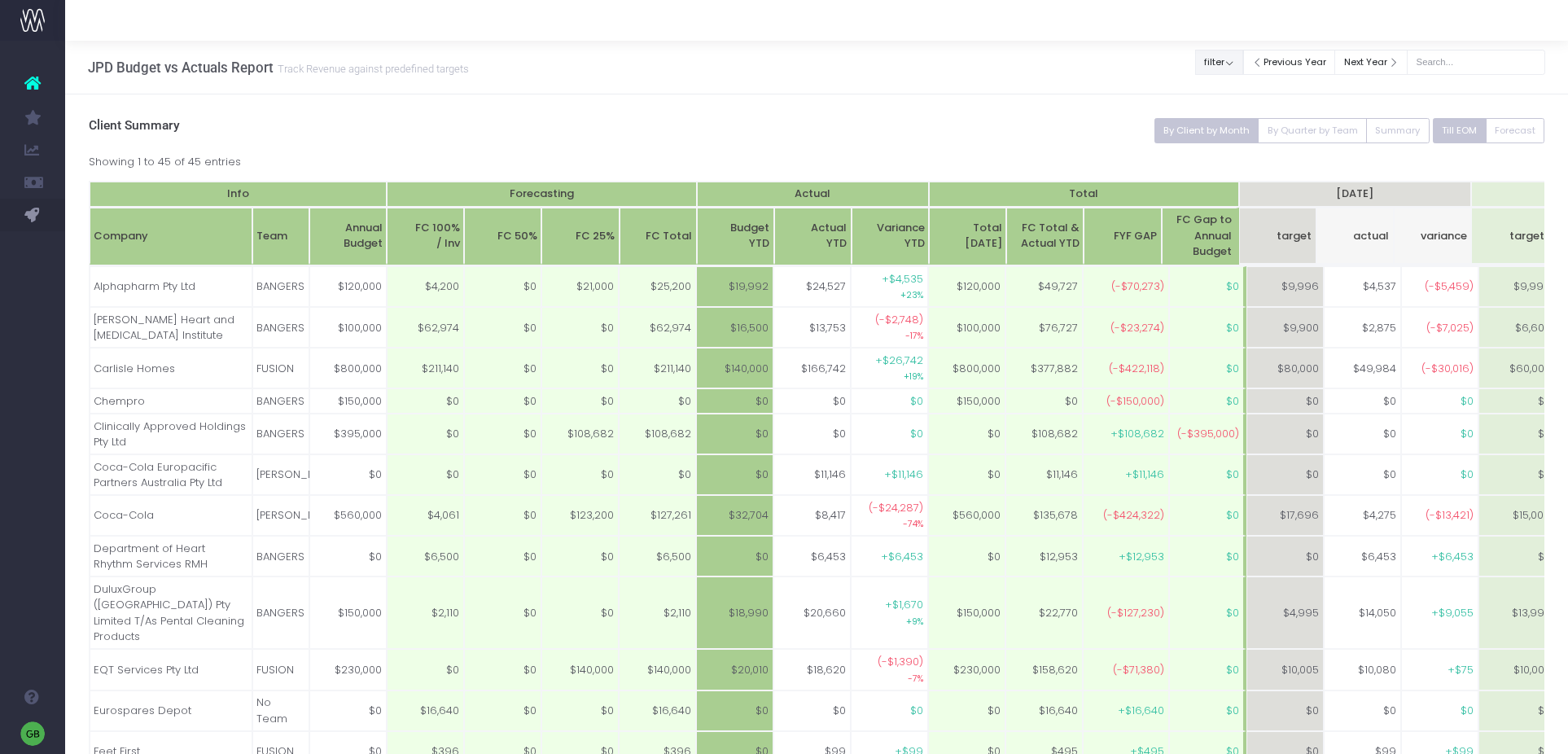
click at [1243, 59] on button "filter" at bounding box center [1219, 62] width 48 height 25
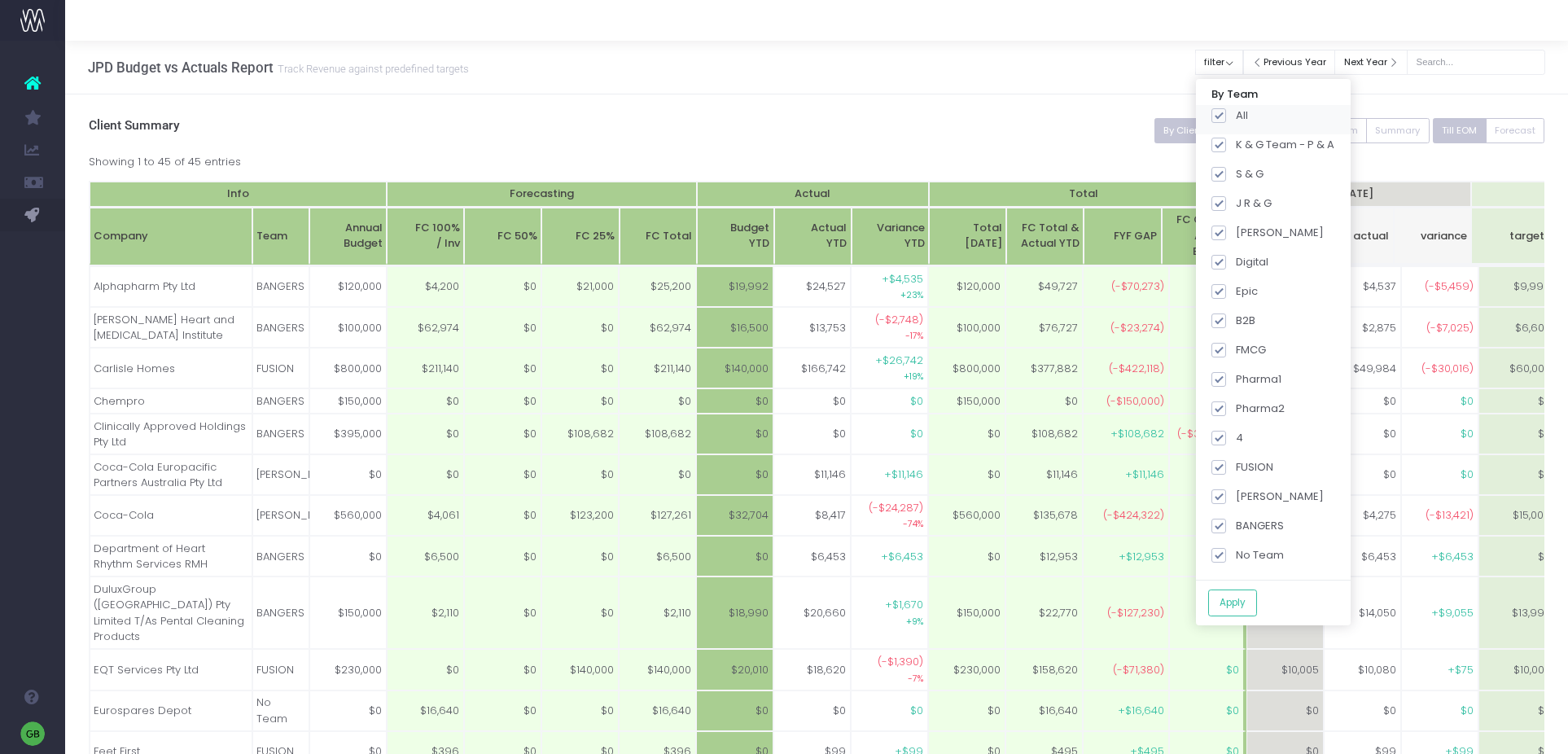
click at [1226, 114] on span at bounding box center [1218, 115] width 14 height 14
click at [1236, 114] on input "All" at bounding box center [1241, 113] width 11 height 11
checkbox input "false"
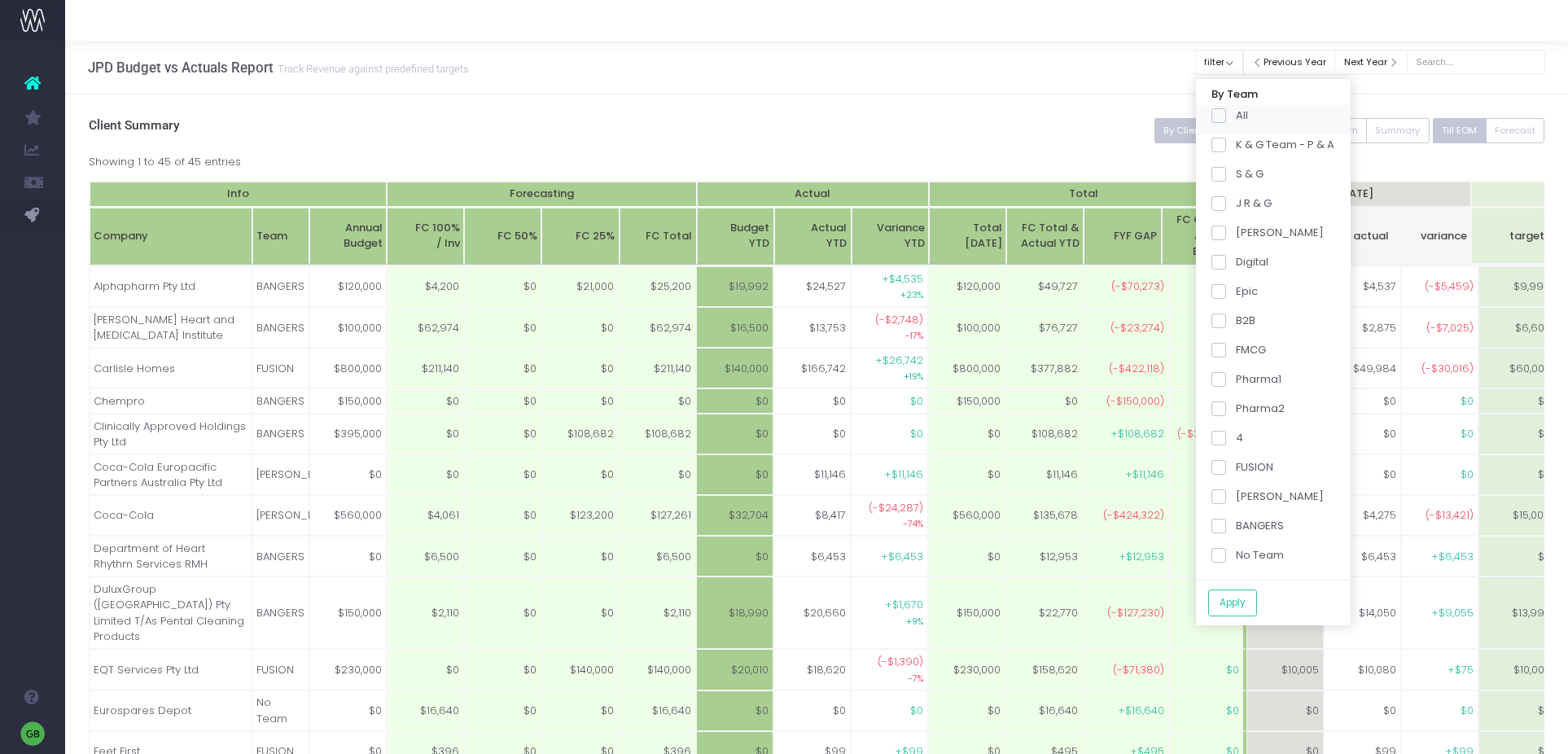
checkbox input "false"
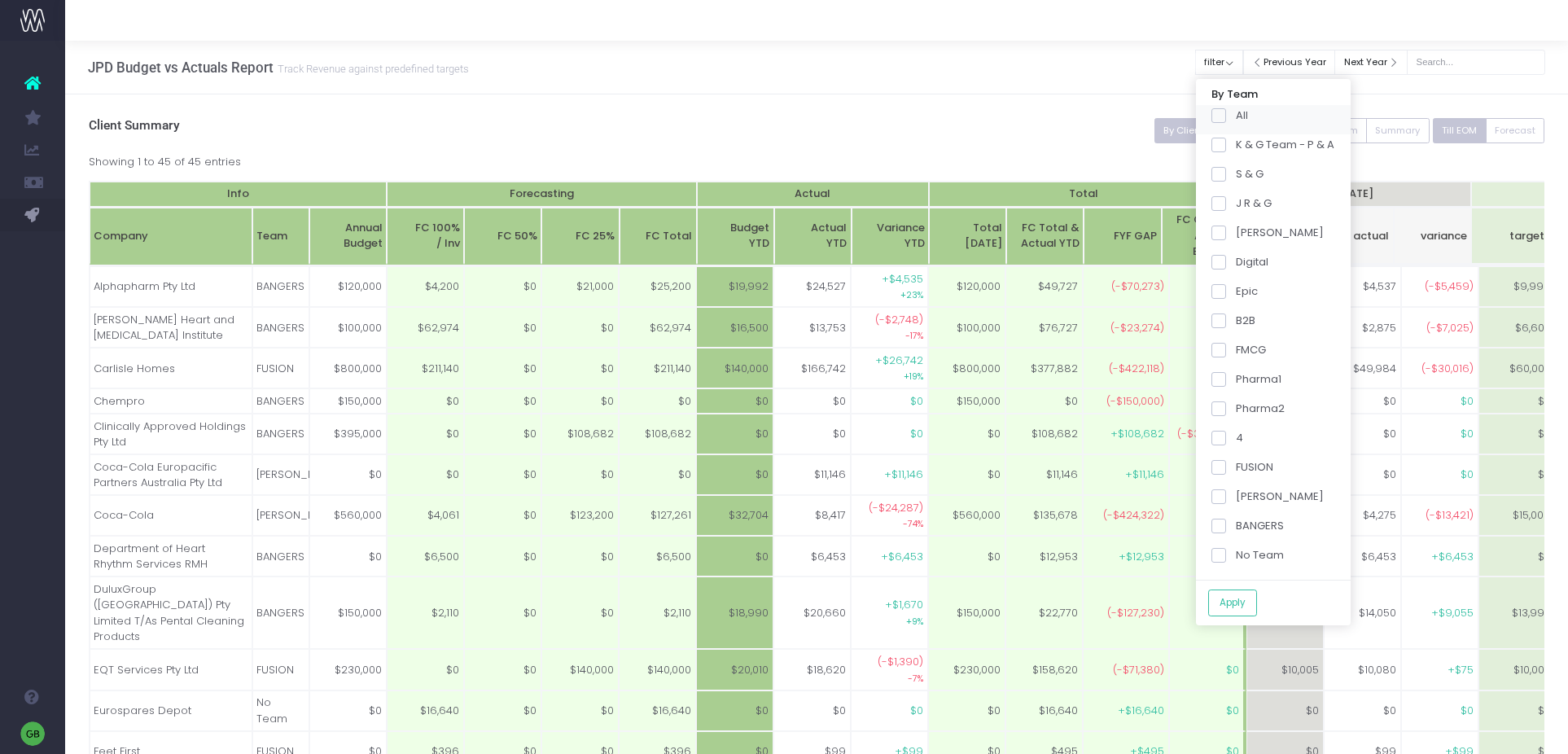
checkbox input "false"
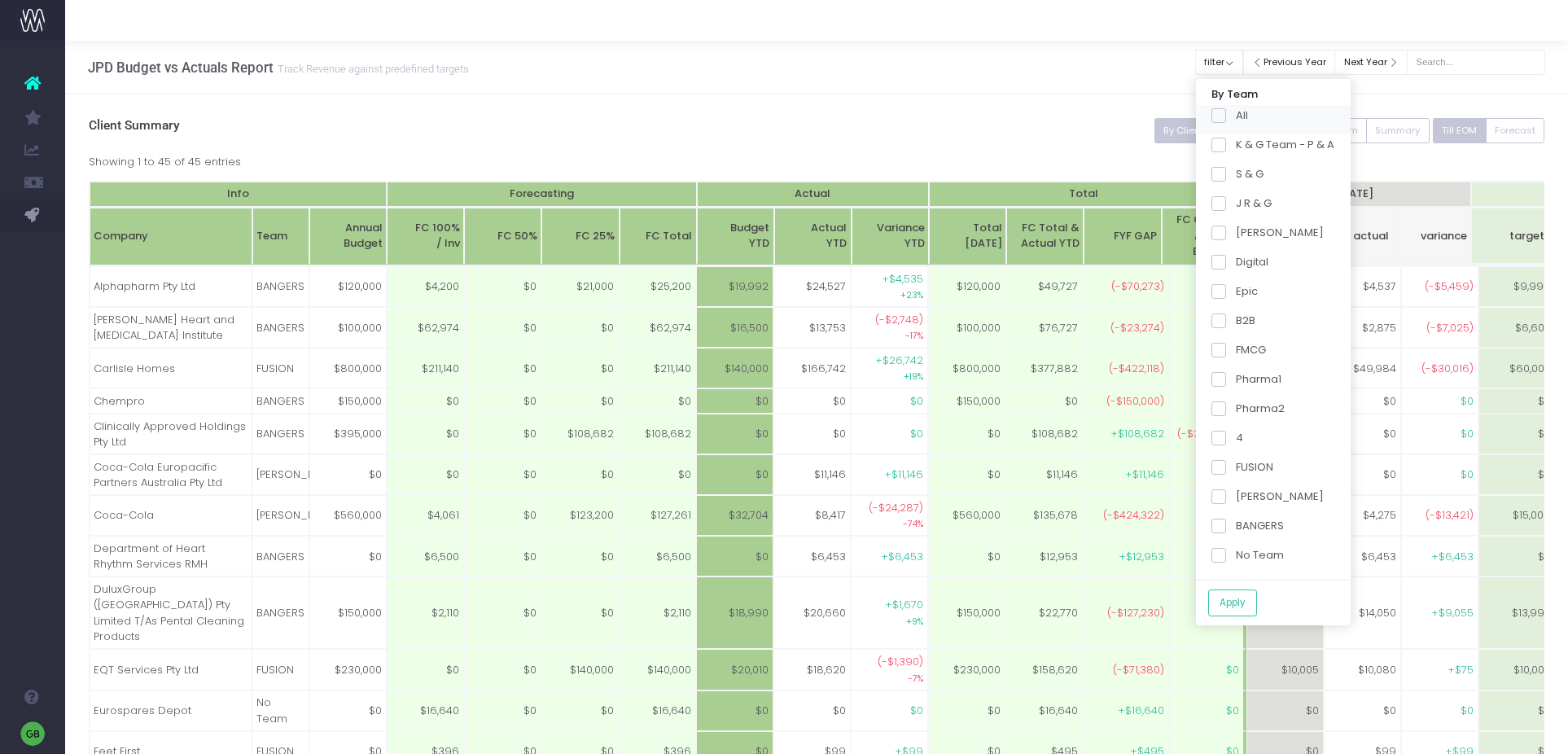
checkbox input "false"
click at [1226, 529] on span at bounding box center [1218, 526] width 14 height 14
click at [1236, 529] on input "BANGERS" at bounding box center [1241, 523] width 11 height 11
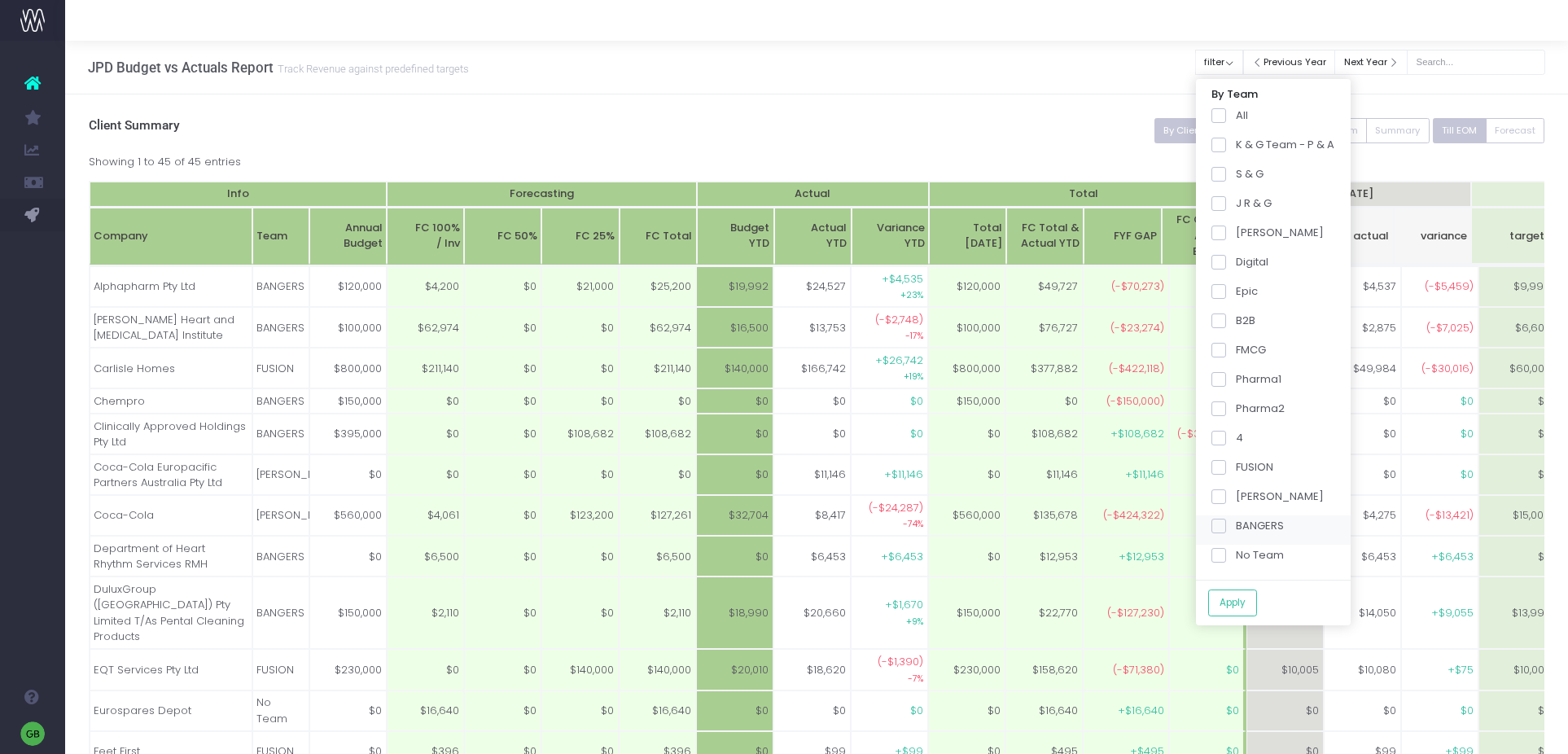
checkbox input "true"
drag, startPoint x: 1227, startPoint y: 404, endPoint x: 1250, endPoint y: 594, distance: 191.4
click at [1226, 404] on span at bounding box center [1218, 408] width 14 height 14
click at [1236, 404] on input "Pharma2" at bounding box center [1241, 406] width 11 height 11
click at [1257, 606] on button "Apply" at bounding box center [1233, 603] width 49 height 27
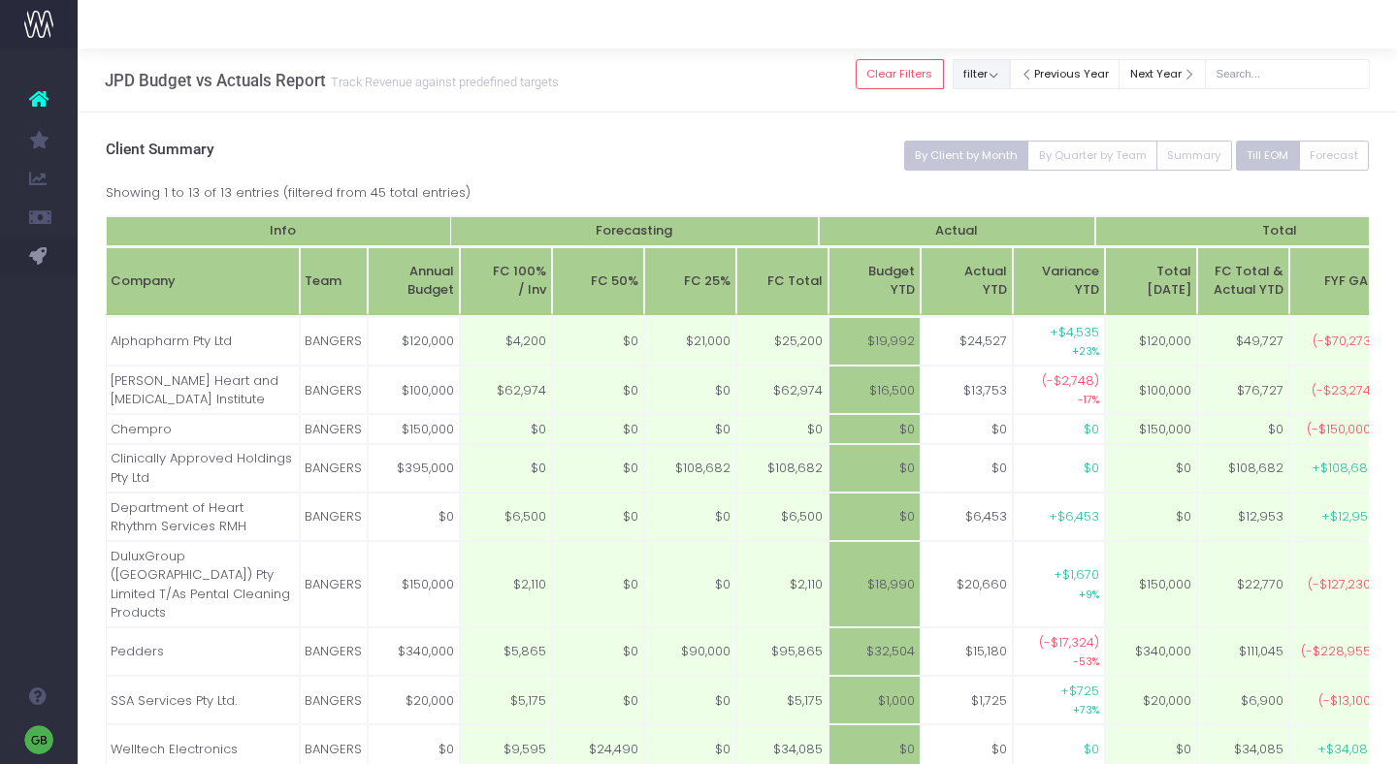
click at [1010, 69] on button "filter" at bounding box center [981, 74] width 57 height 30
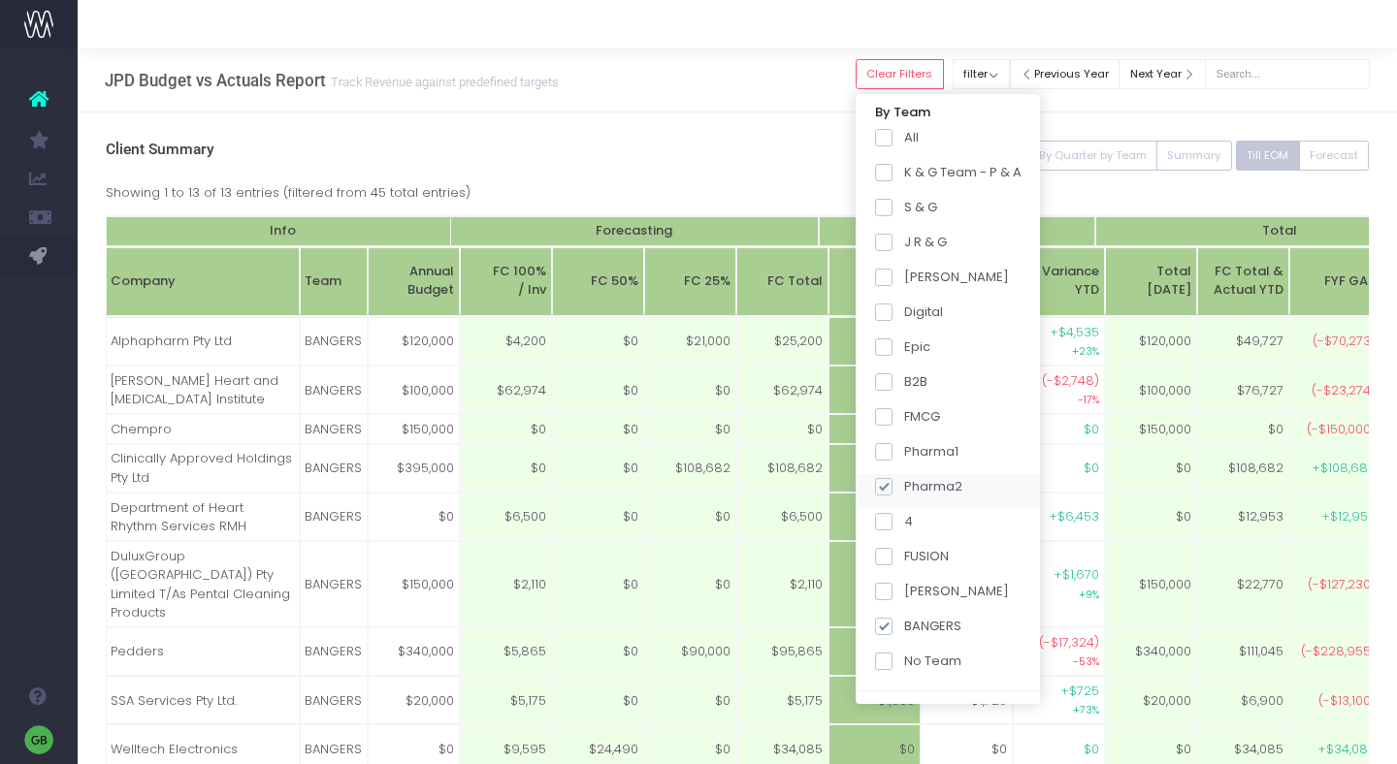
click at [892, 488] on span at bounding box center [883, 486] width 17 height 17
click at [904, 488] on input "Pharma2" at bounding box center [910, 483] width 13 height 13
checkbox input "false"
click at [892, 629] on span at bounding box center [883, 626] width 17 height 17
click at [904, 629] on input "BANGERS" at bounding box center [910, 623] width 13 height 13
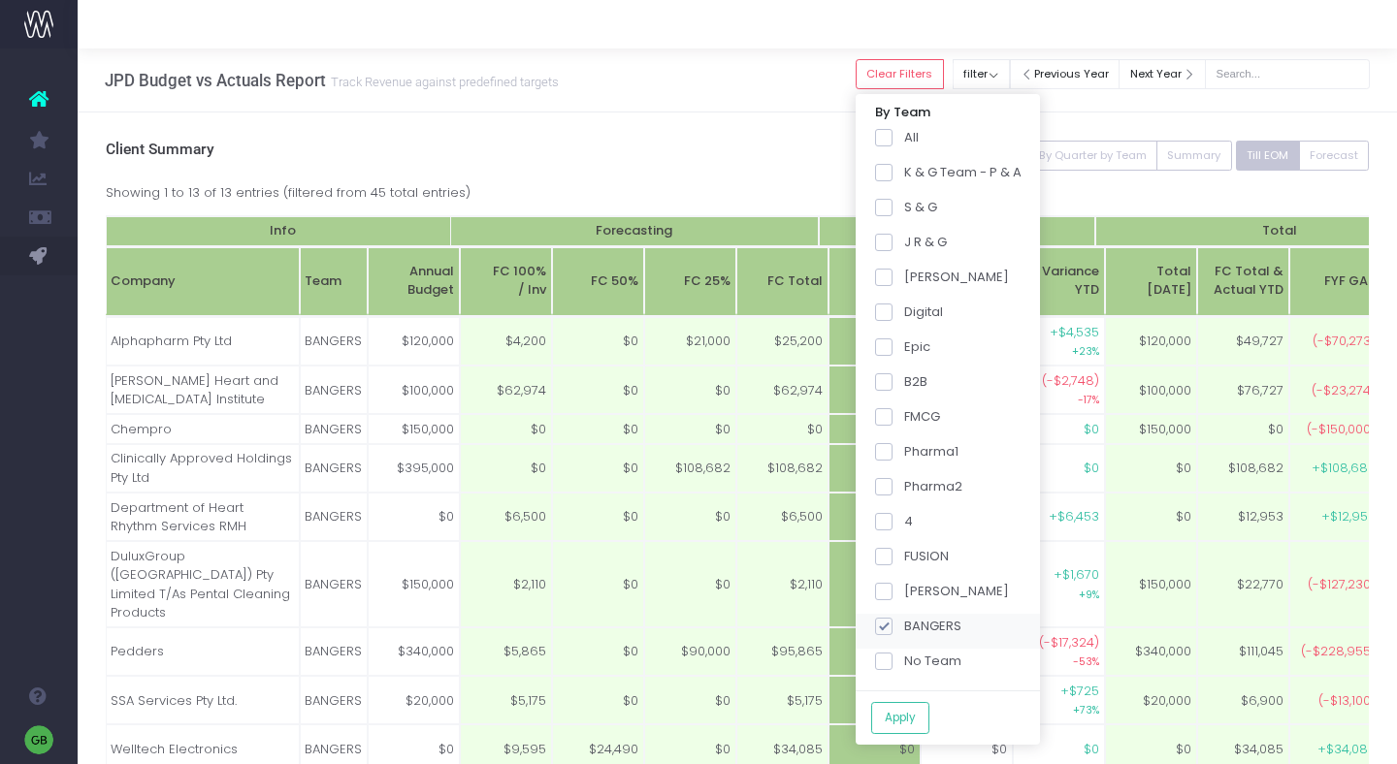
checkbox input "false"
click at [892, 599] on span at bounding box center [883, 591] width 17 height 17
click at [904, 595] on input "SPICE Girls" at bounding box center [910, 588] width 13 height 13
click at [906, 708] on button "Apply" at bounding box center [900, 718] width 58 height 32
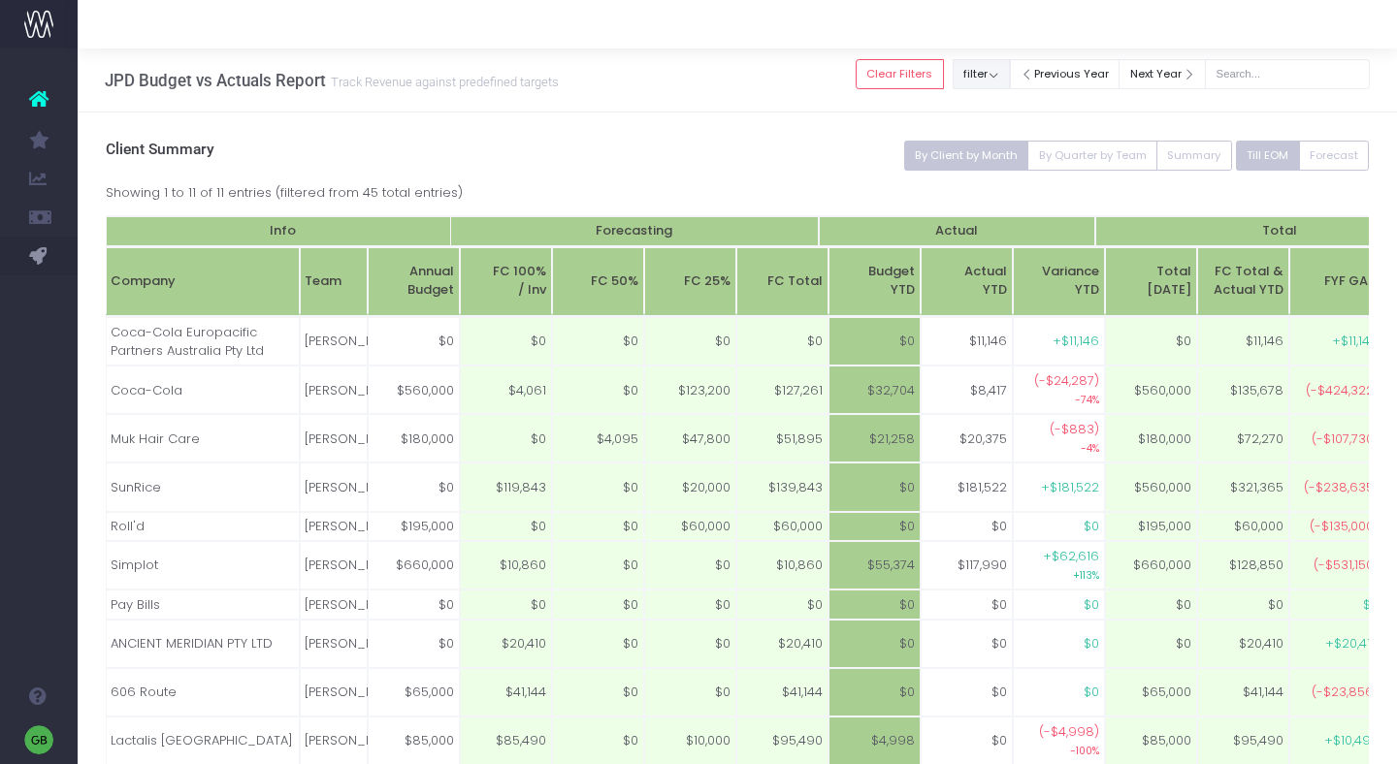
click at [1008, 82] on button "filter" at bounding box center [981, 74] width 57 height 30
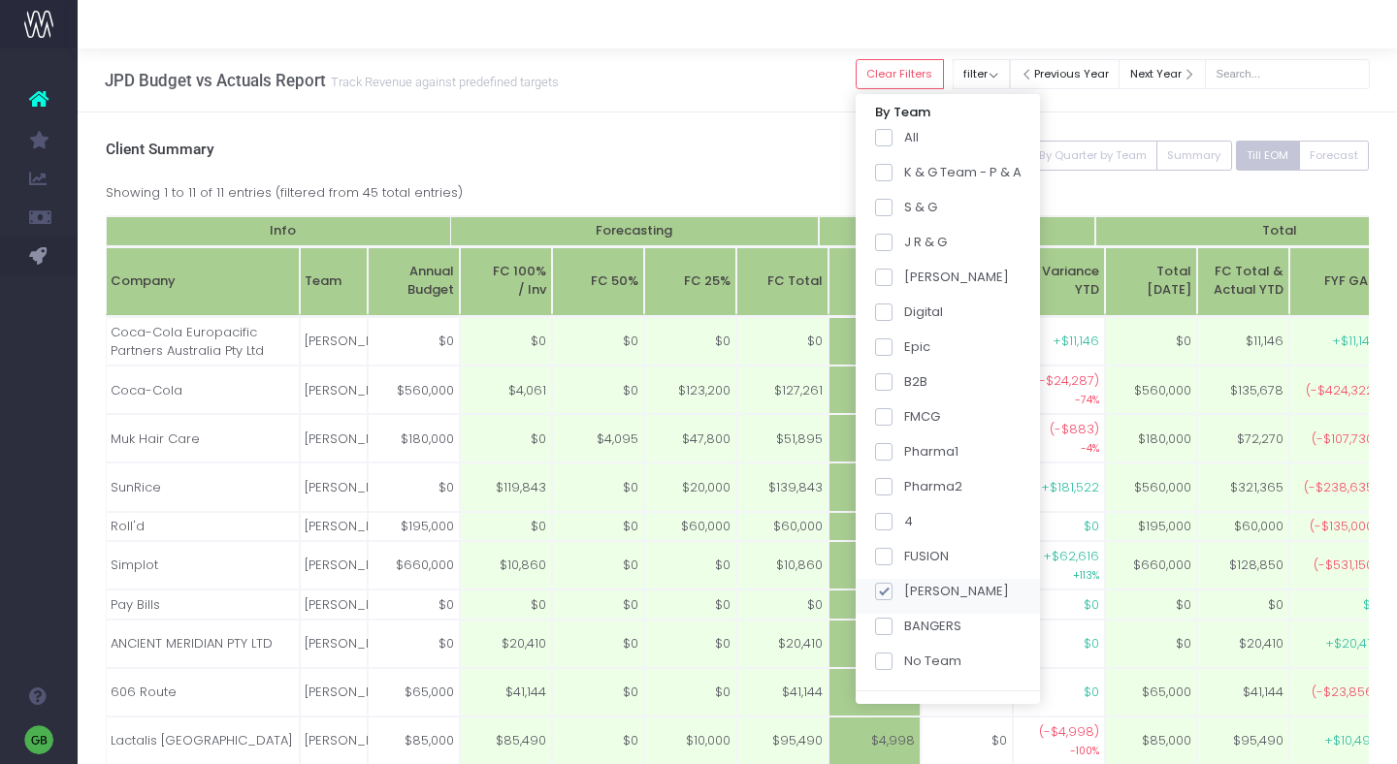
click at [892, 588] on span at bounding box center [883, 591] width 17 height 17
click at [904, 588] on input "SPICE Girls" at bounding box center [910, 588] width 13 height 13
checkbox input "false"
click at [892, 563] on span at bounding box center [883, 556] width 17 height 17
click at [904, 560] on input "FUSION" at bounding box center [910, 553] width 13 height 13
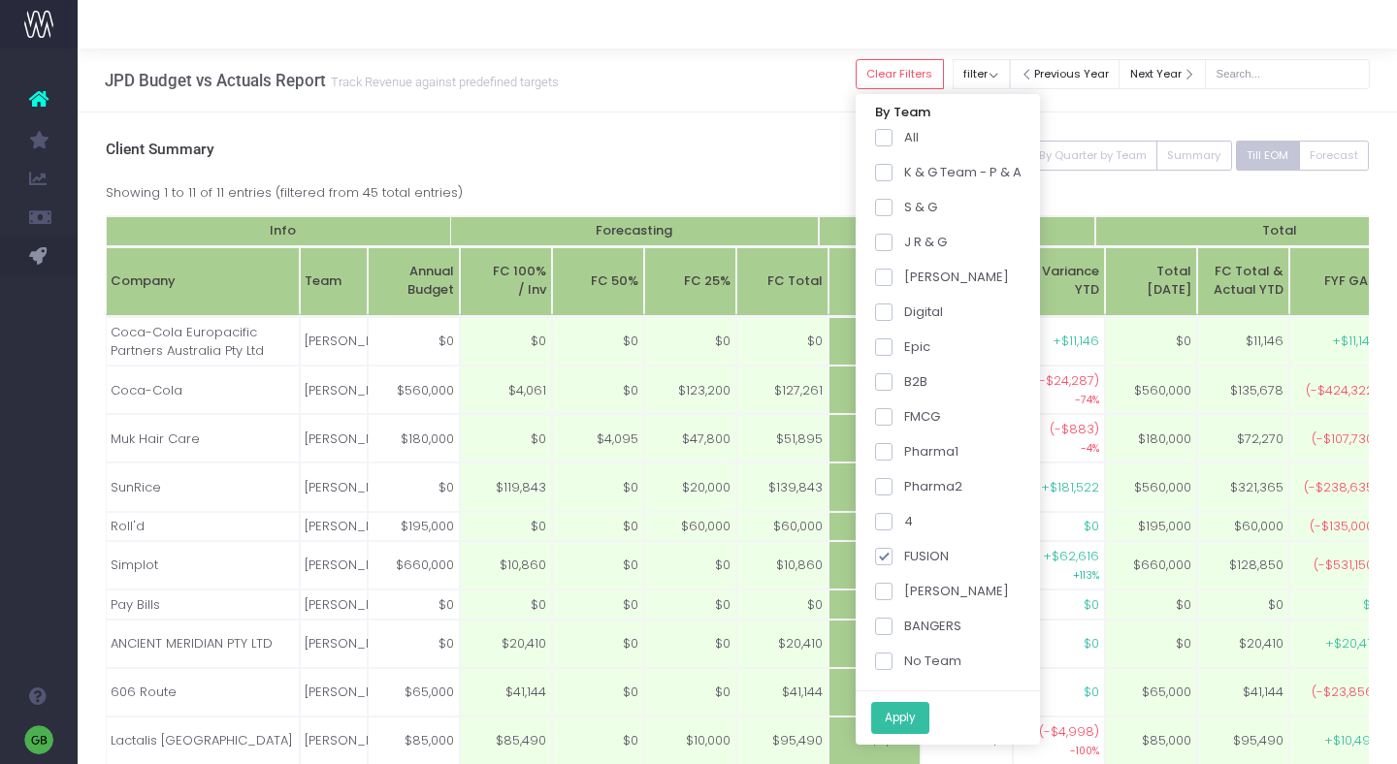
click at [910, 724] on button "Apply" at bounding box center [900, 718] width 58 height 32
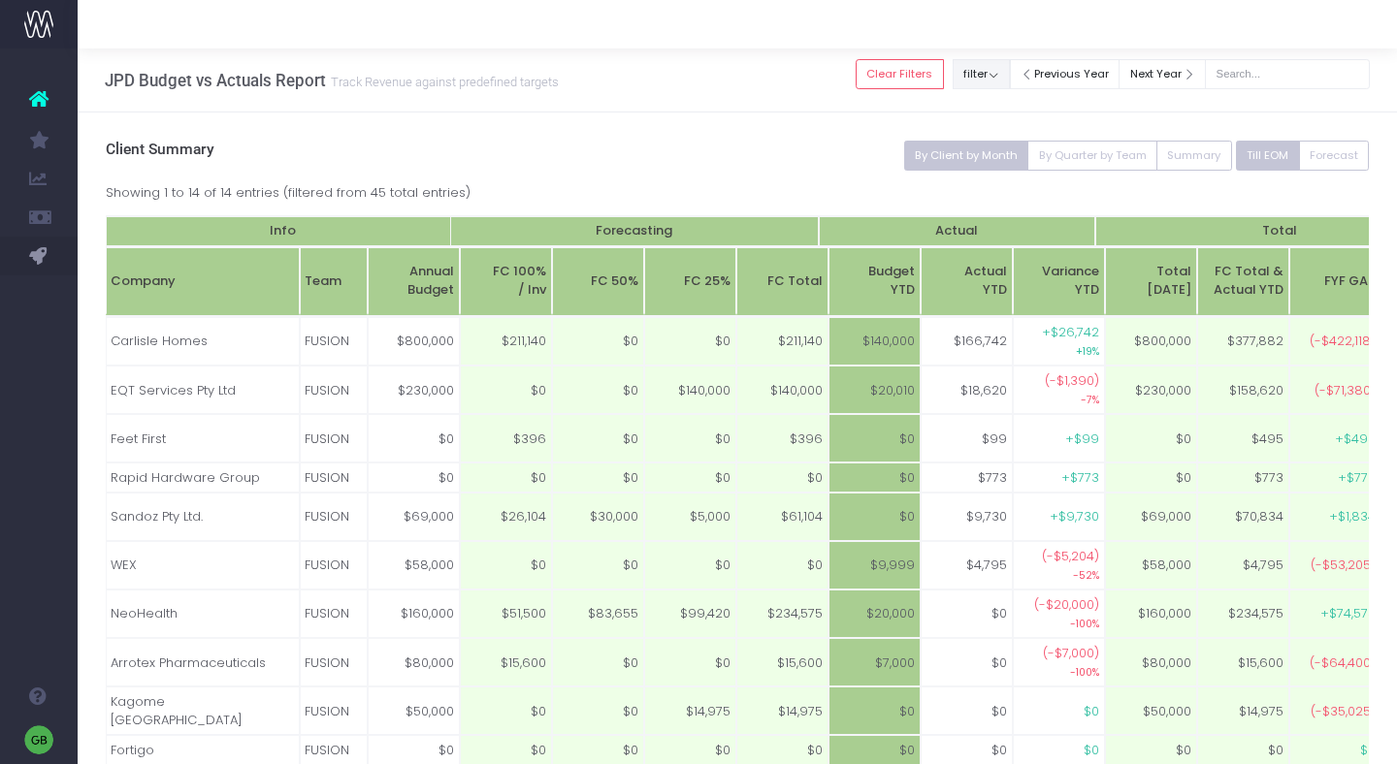
click at [1007, 70] on button "filter" at bounding box center [981, 74] width 57 height 30
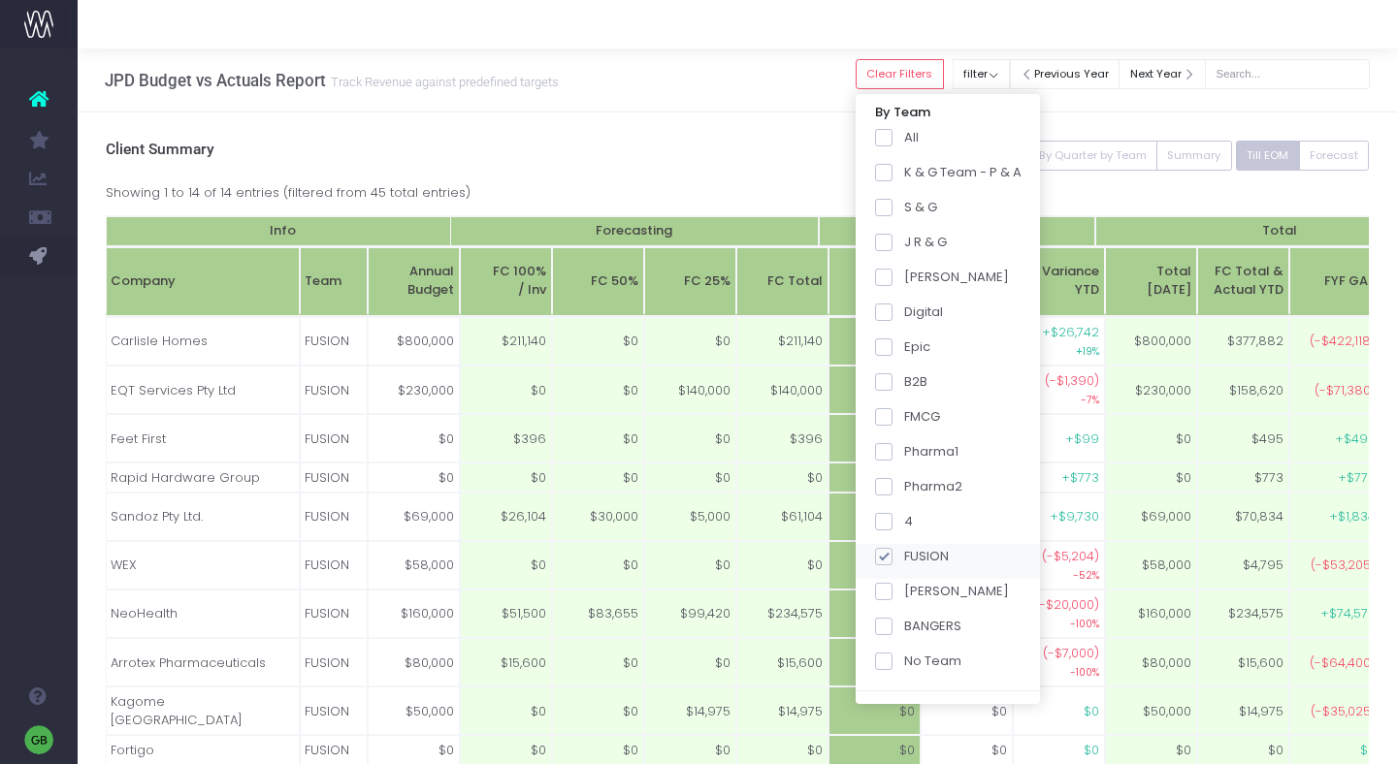
click at [892, 558] on span at bounding box center [883, 556] width 17 height 17
click at [906, 558] on input "FUSION" at bounding box center [910, 553] width 13 height 13
checkbox input "false"
click at [892, 131] on span at bounding box center [883, 137] width 17 height 17
click at [905, 131] on input "All" at bounding box center [910, 134] width 13 height 13
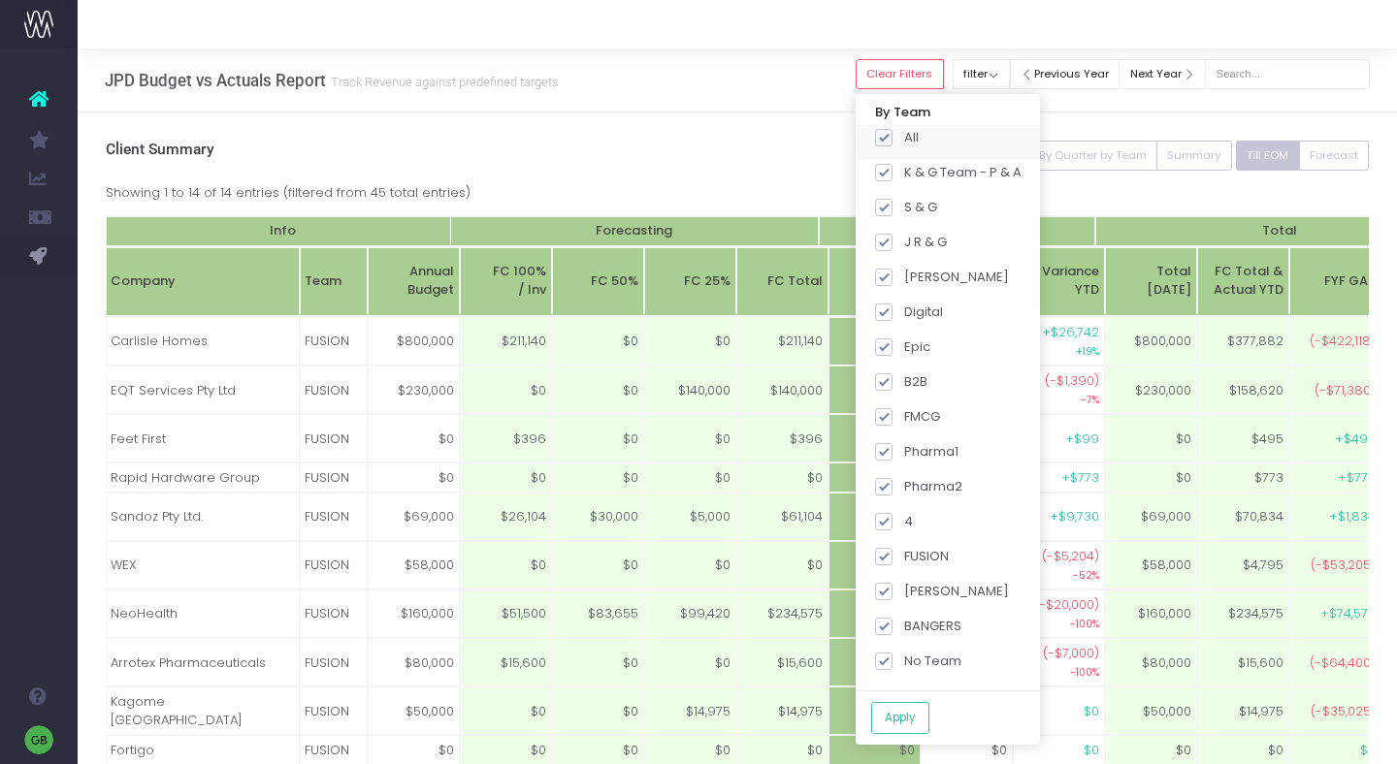
checkbox input "true"
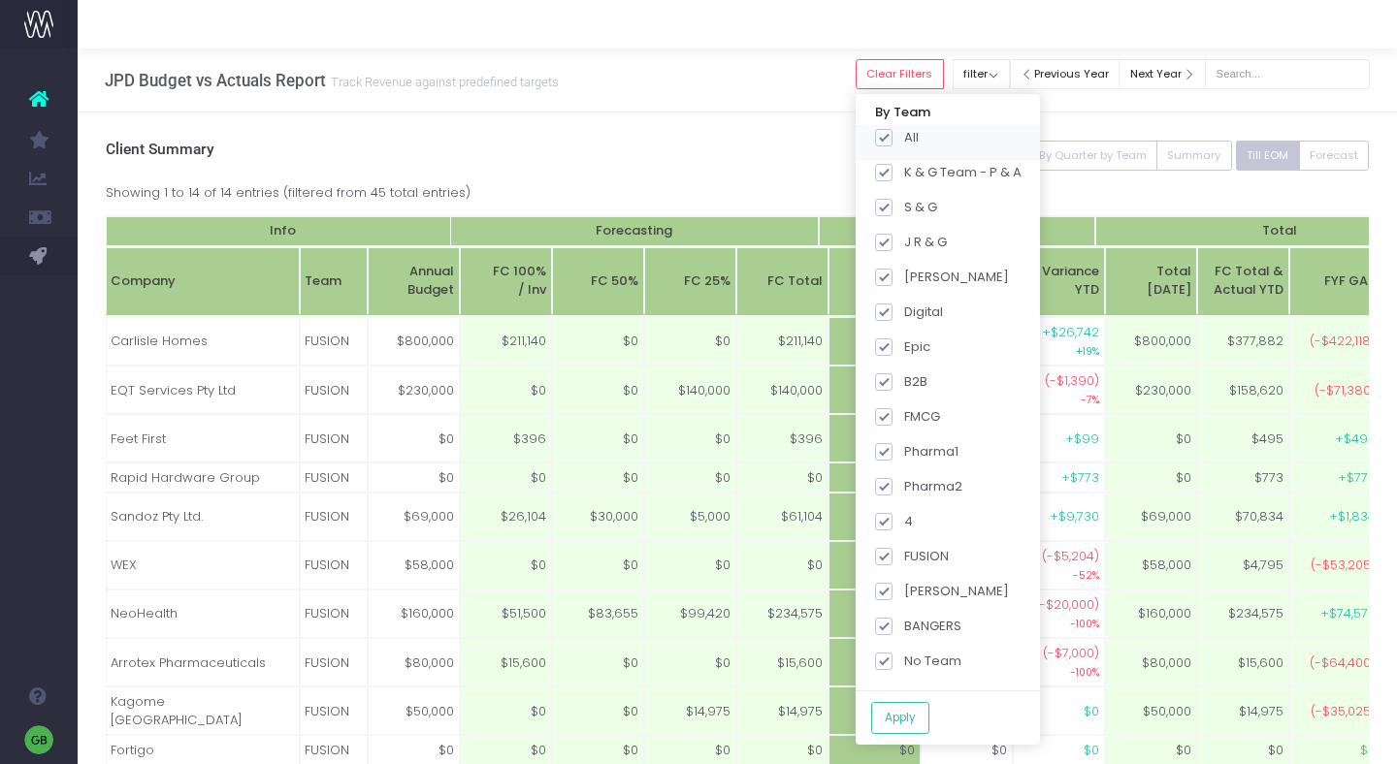
checkbox input "true"
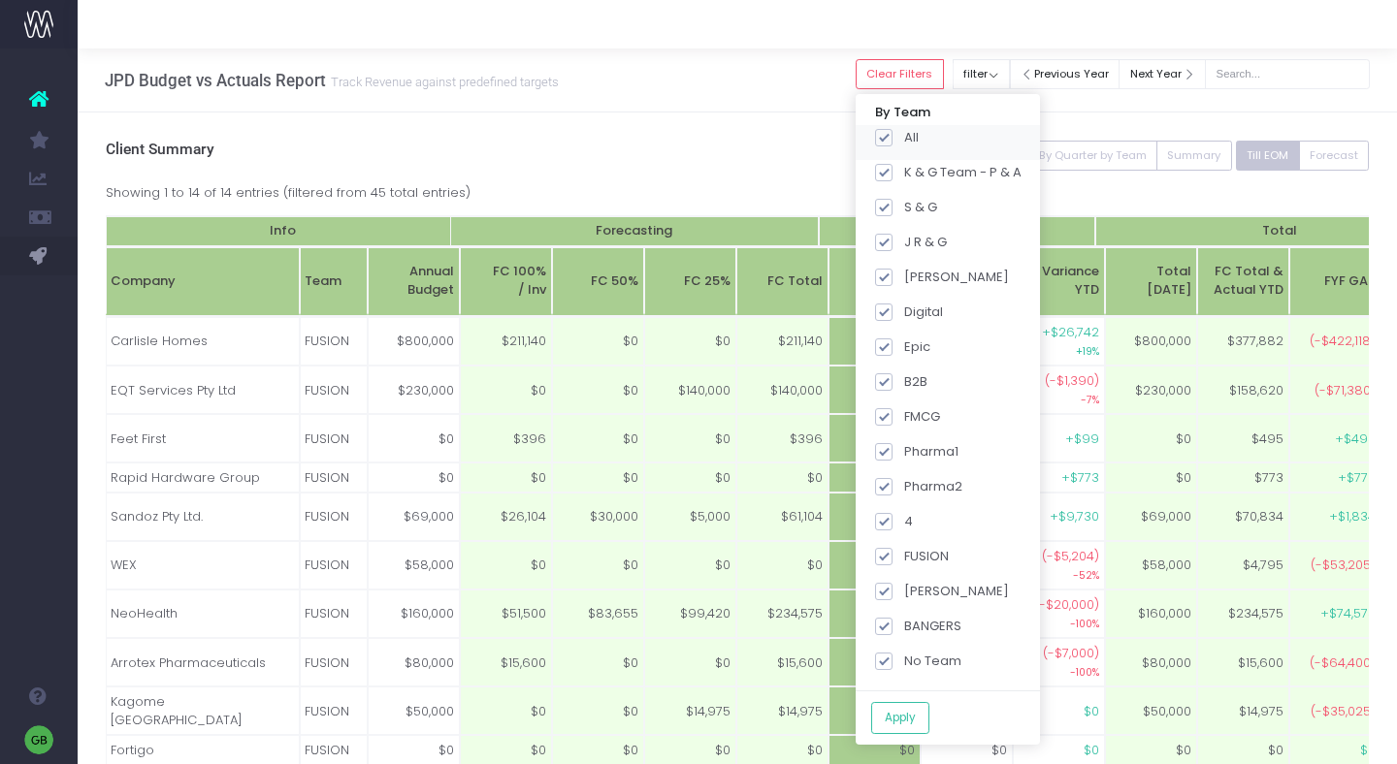
checkbox input "true"
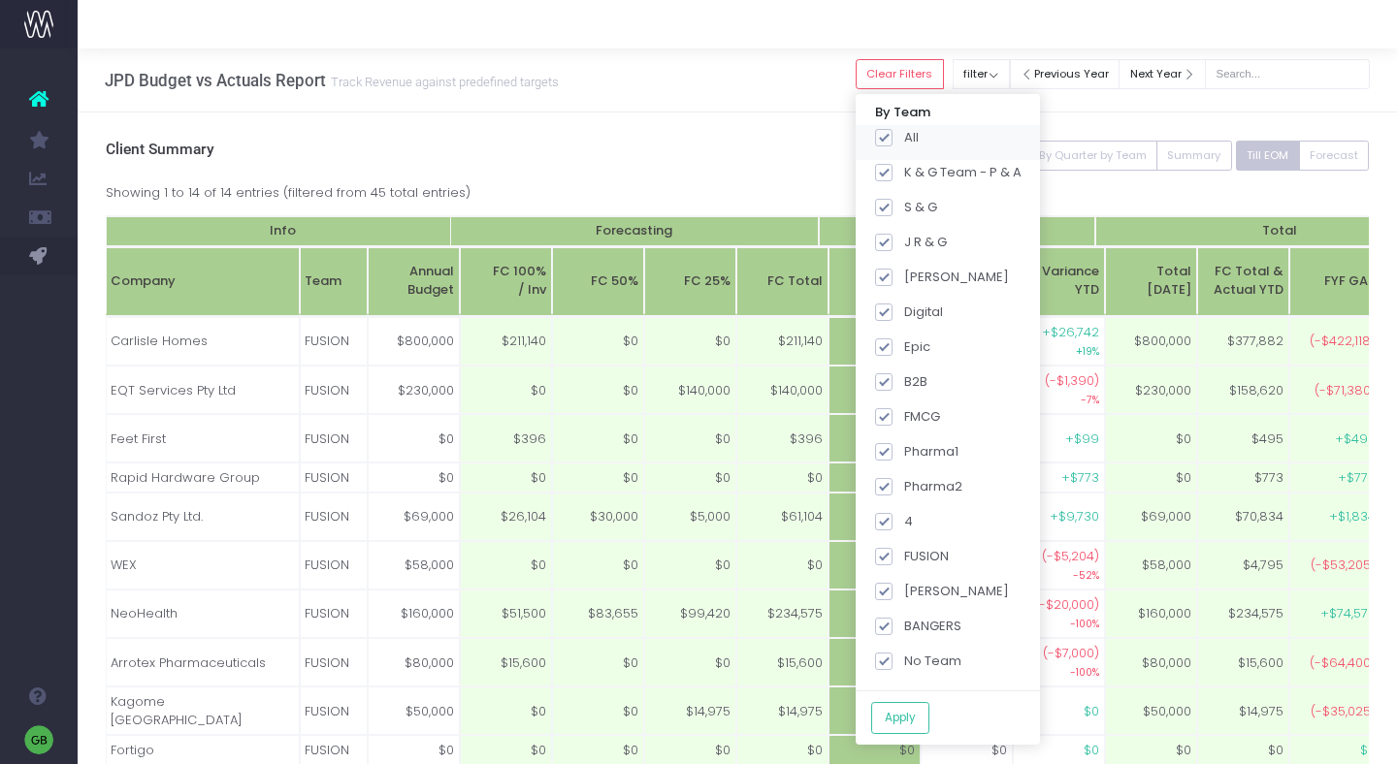
checkbox input "true"
click at [924, 712] on button "Apply" at bounding box center [900, 718] width 58 height 32
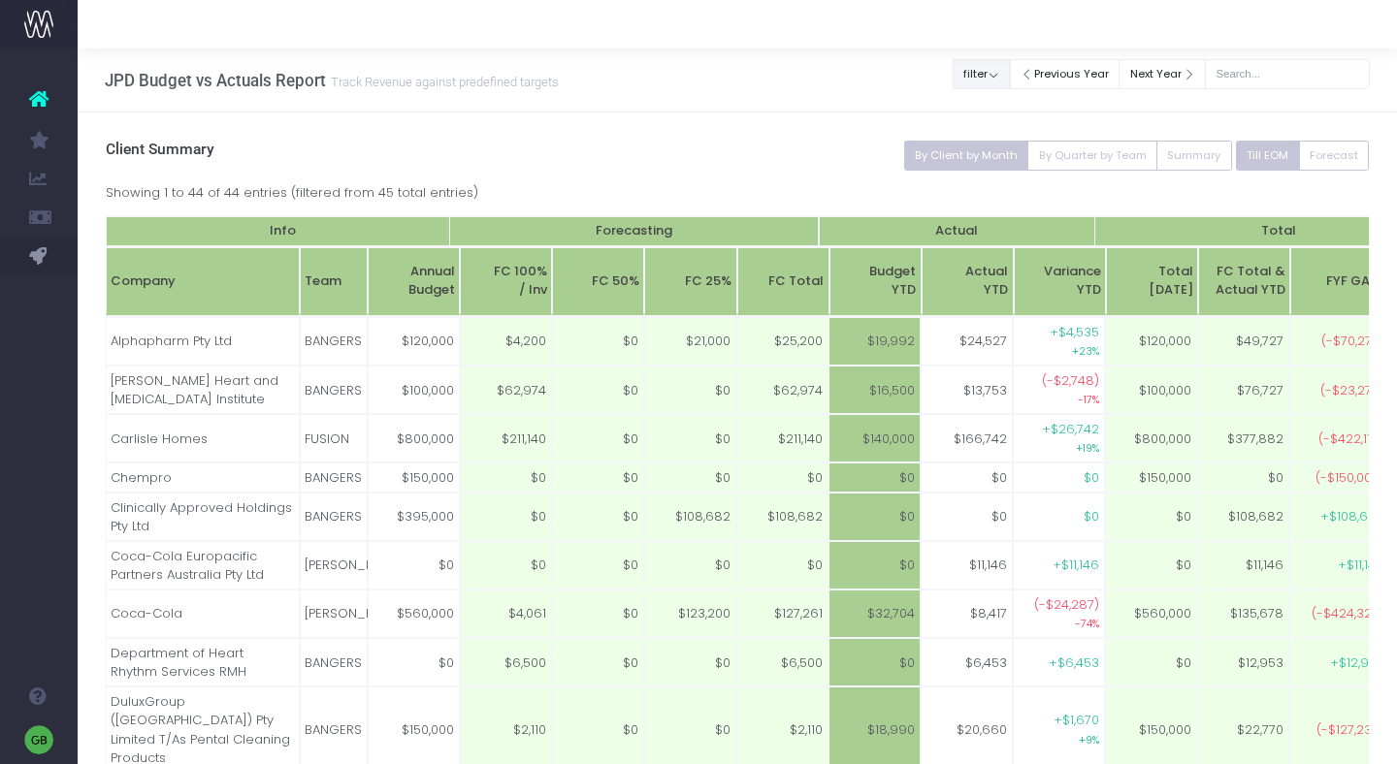
click at [1010, 76] on button "filter" at bounding box center [981, 74] width 57 height 30
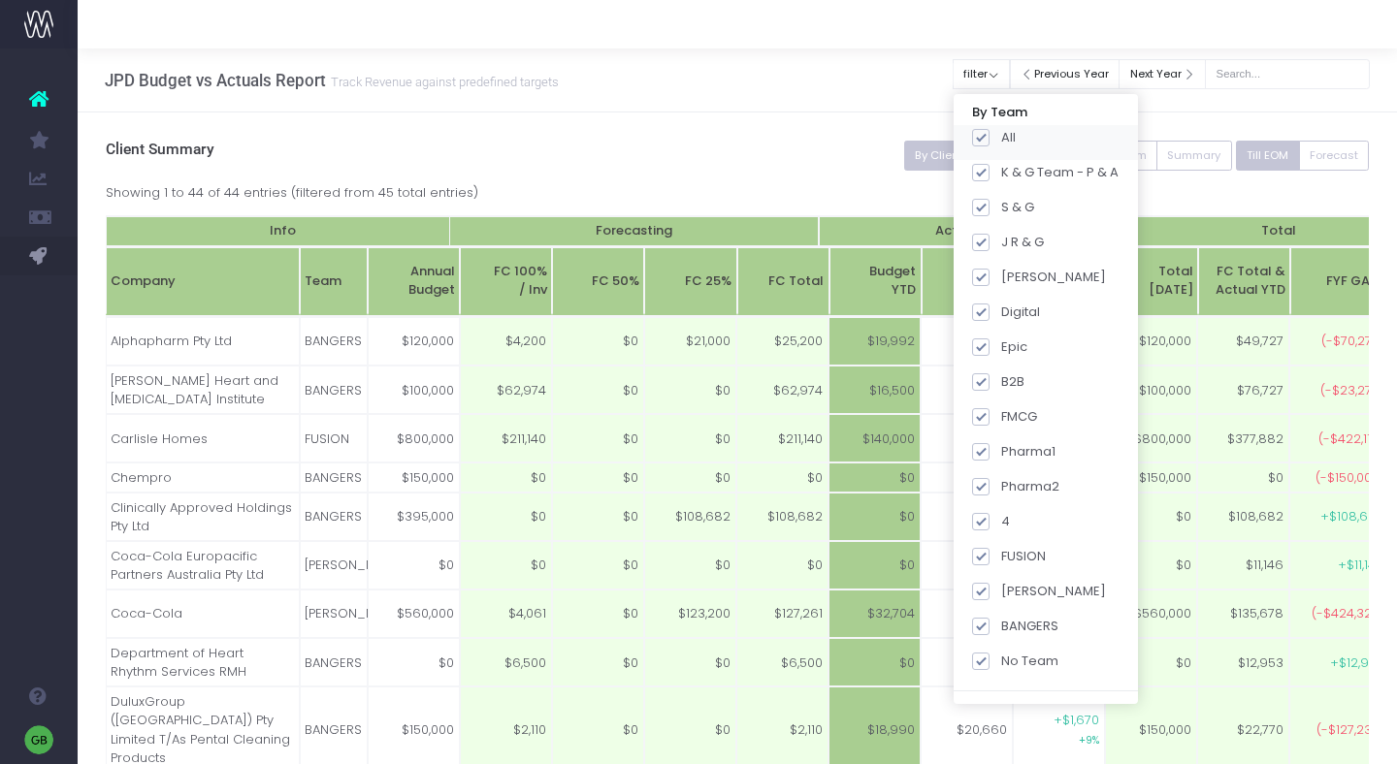
click at [989, 134] on span at bounding box center [980, 137] width 17 height 17
click at [1001, 134] on input "All" at bounding box center [1007, 134] width 13 height 13
checkbox input "false"
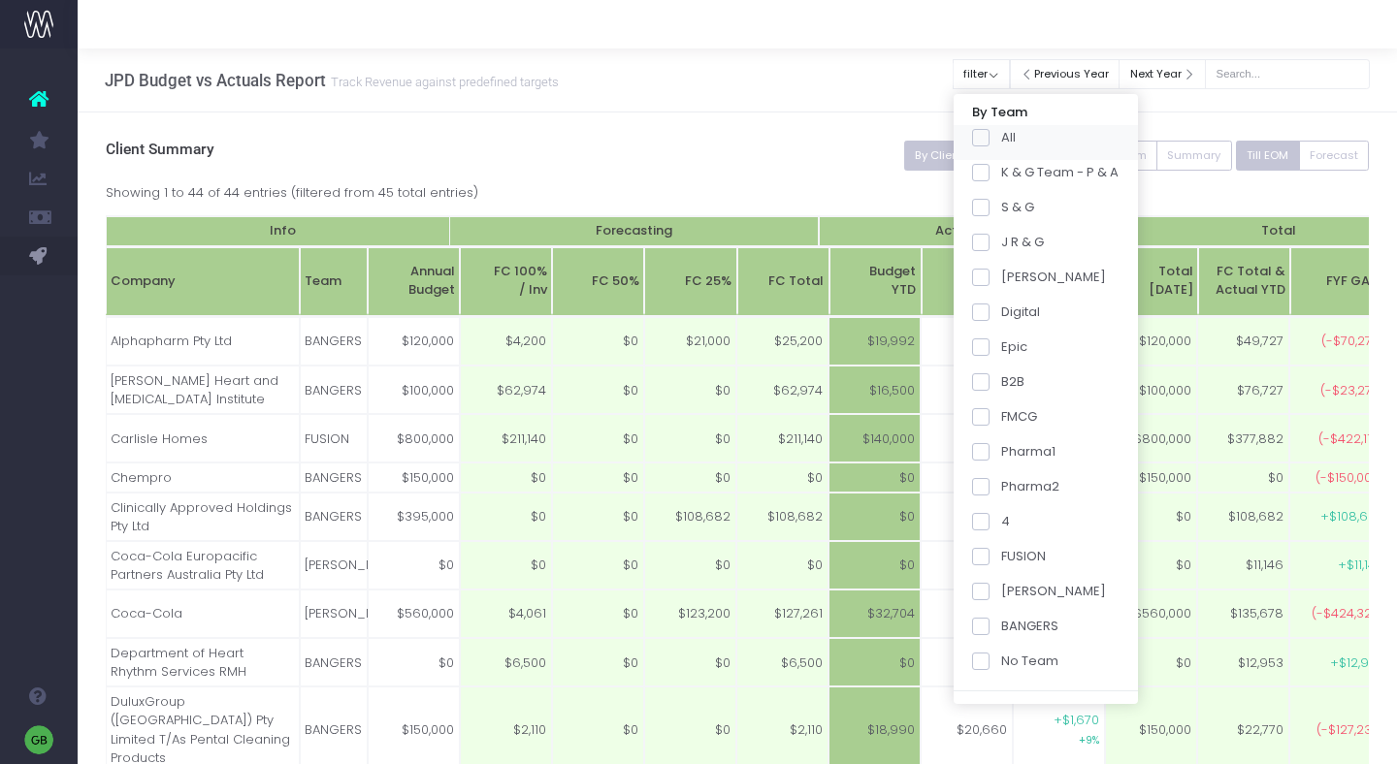
checkbox input "false"
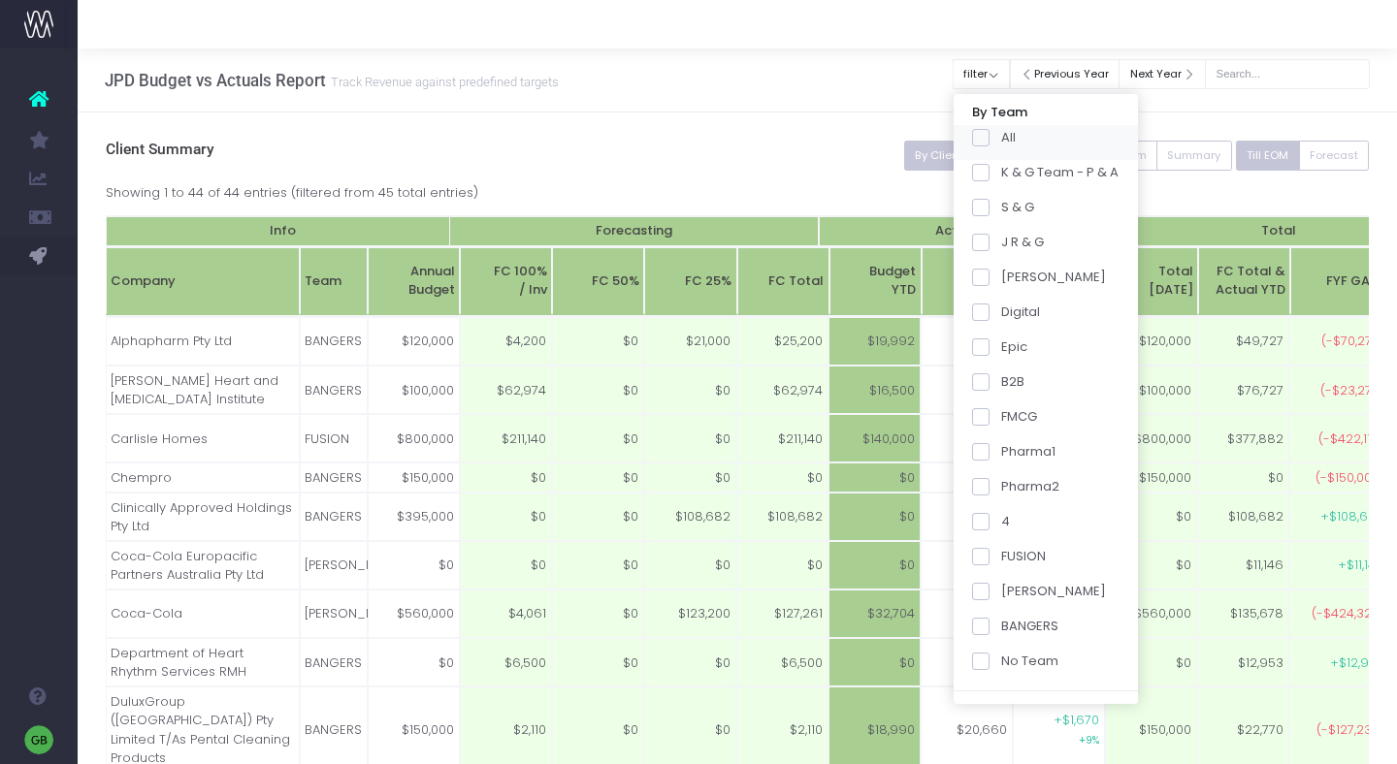
checkbox input "false"
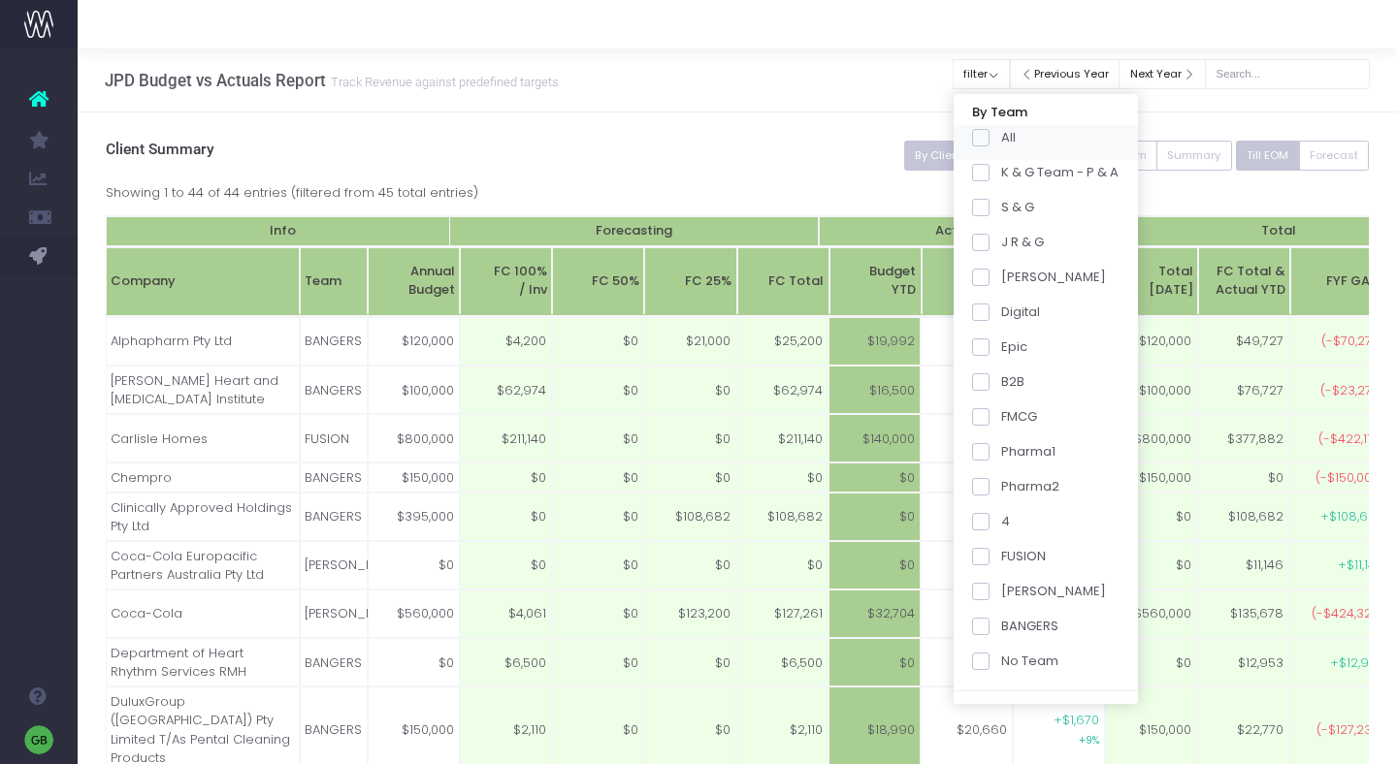
checkbox input "false"
click at [1008, 592] on label "SPICE Girls" at bounding box center [1039, 591] width 134 height 19
click at [1008, 592] on input "SPICE Girls" at bounding box center [1007, 588] width 13 height 13
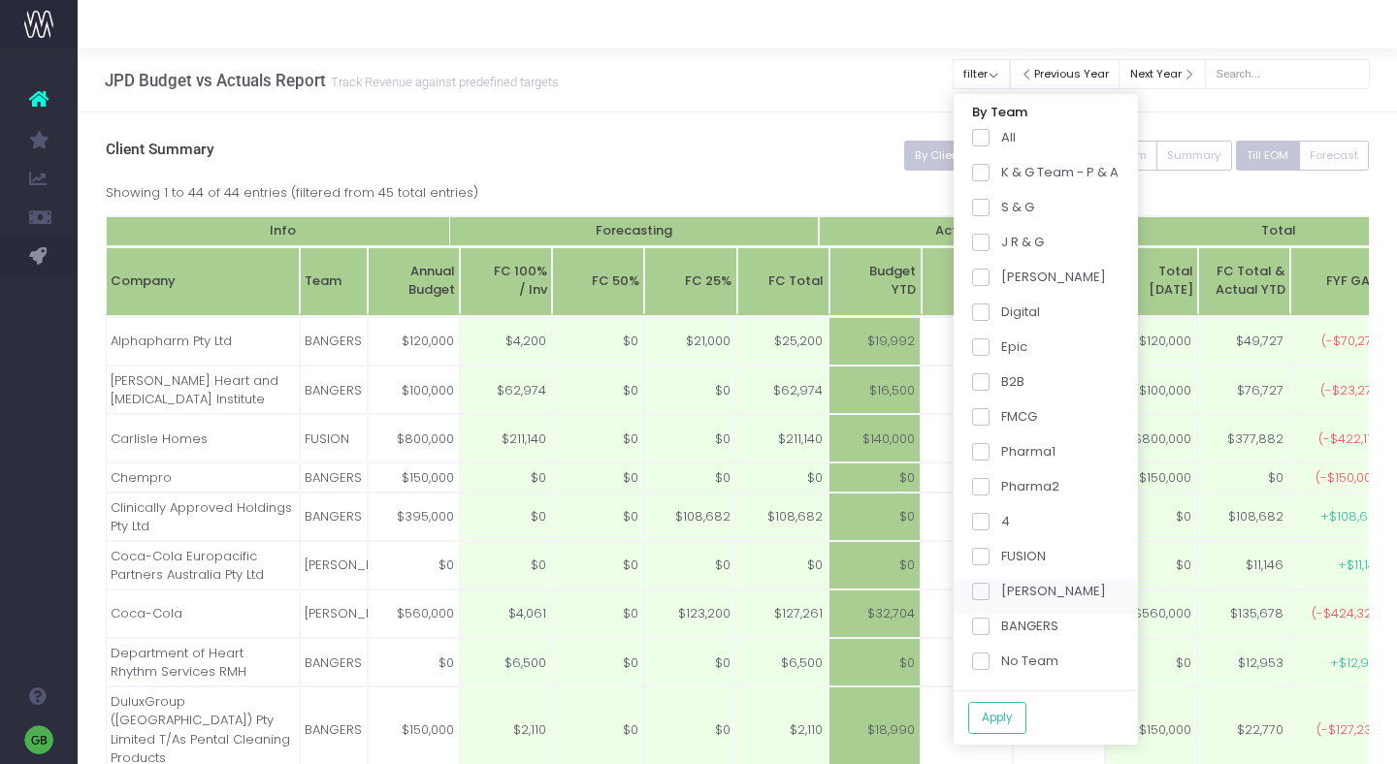
checkbox input "true"
click at [989, 409] on span at bounding box center [980, 416] width 17 height 17
click at [1001, 409] on input "FMCG" at bounding box center [1007, 413] width 13 height 13
checkbox input "true"
click at [1013, 723] on button "Apply" at bounding box center [997, 718] width 58 height 32
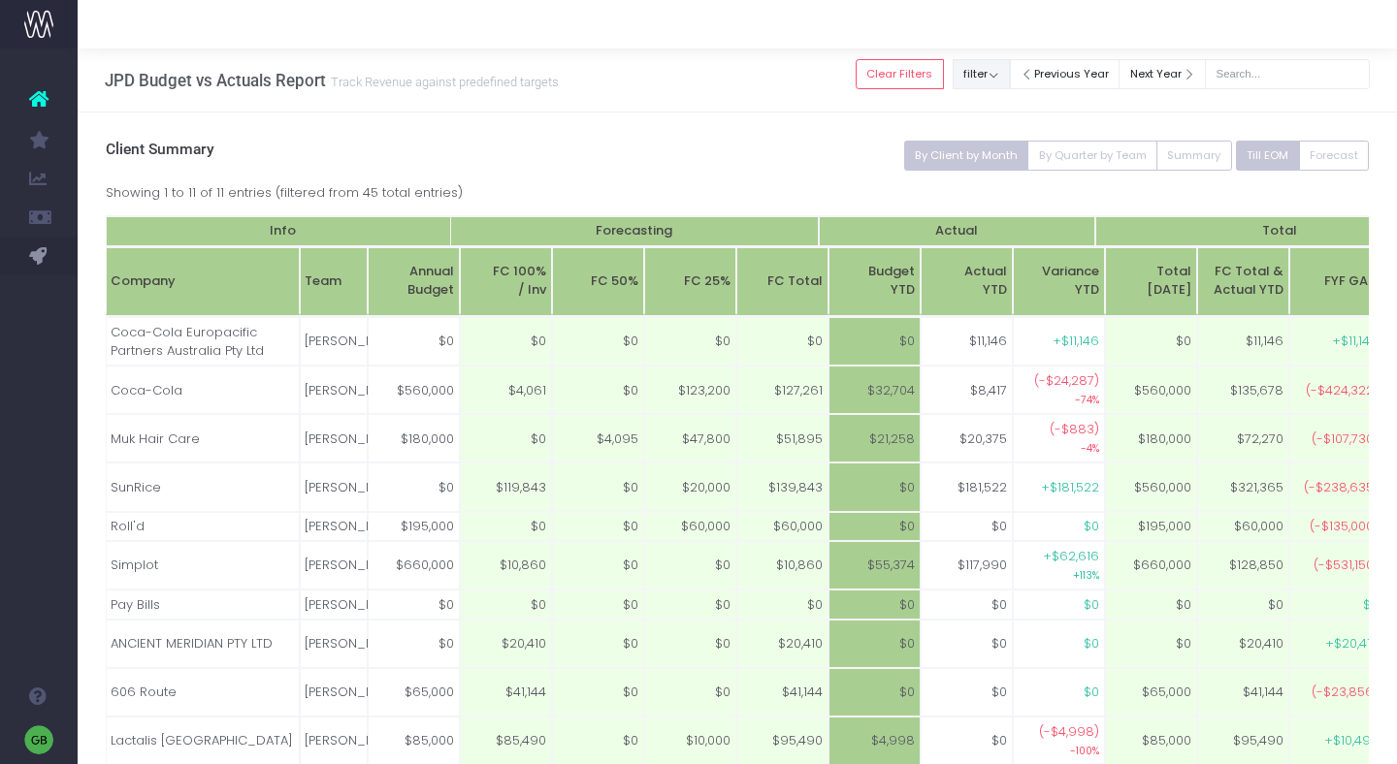
click at [1004, 77] on button "filter" at bounding box center [981, 74] width 57 height 30
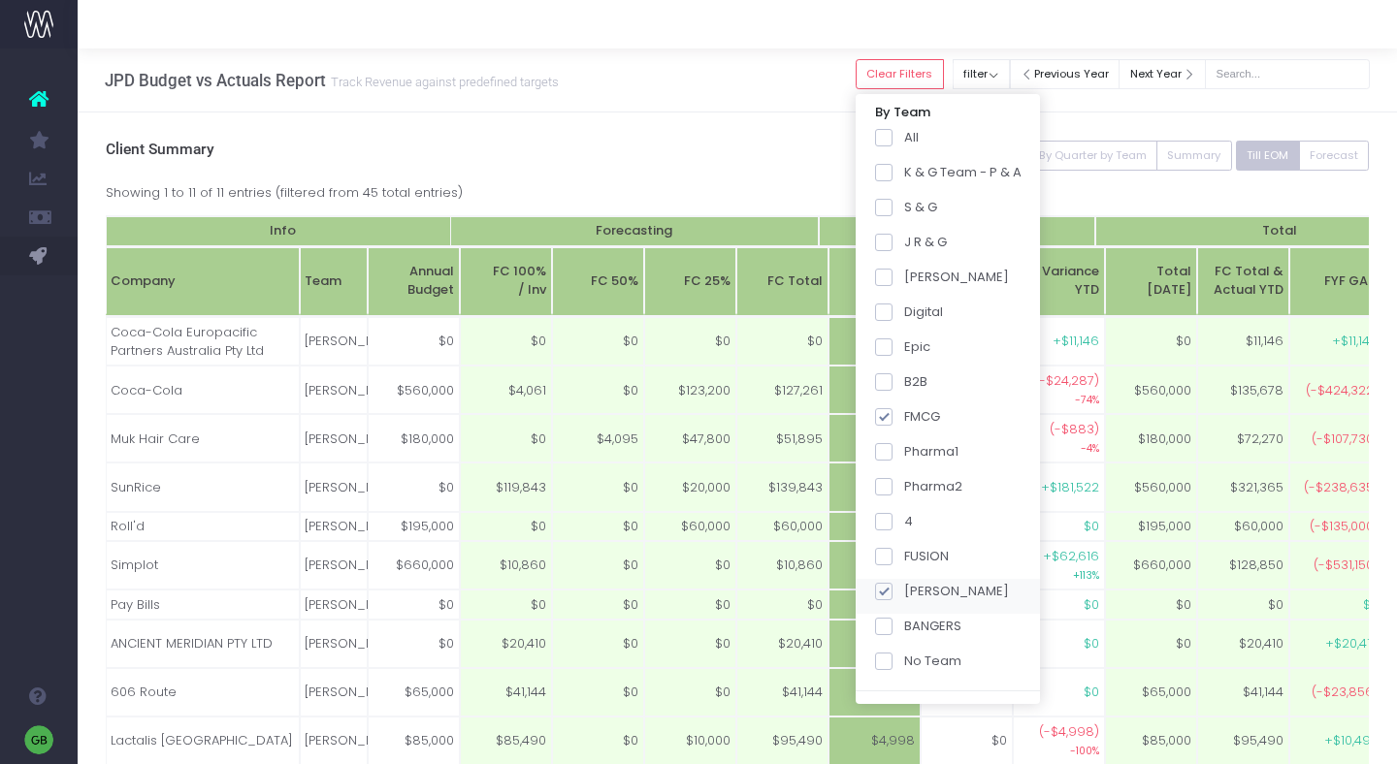
click at [892, 592] on span at bounding box center [883, 591] width 17 height 17
click at [904, 592] on input "SPICE Girls" at bounding box center [910, 588] width 13 height 13
checkbox input "false"
click at [892, 423] on span at bounding box center [883, 416] width 17 height 17
click at [905, 420] on input "FMCG" at bounding box center [910, 413] width 13 height 13
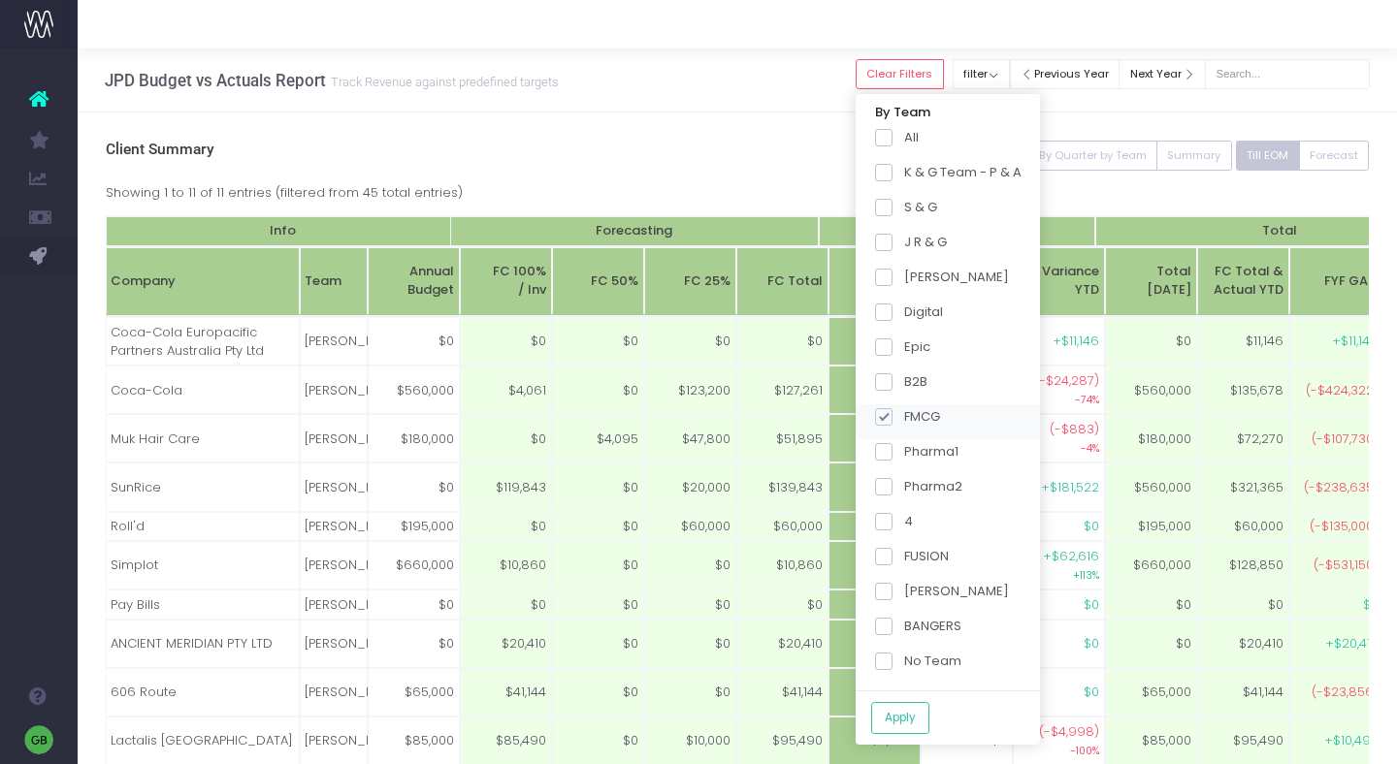
checkbox input "false"
click at [920, 712] on button "Apply" at bounding box center [900, 718] width 58 height 32
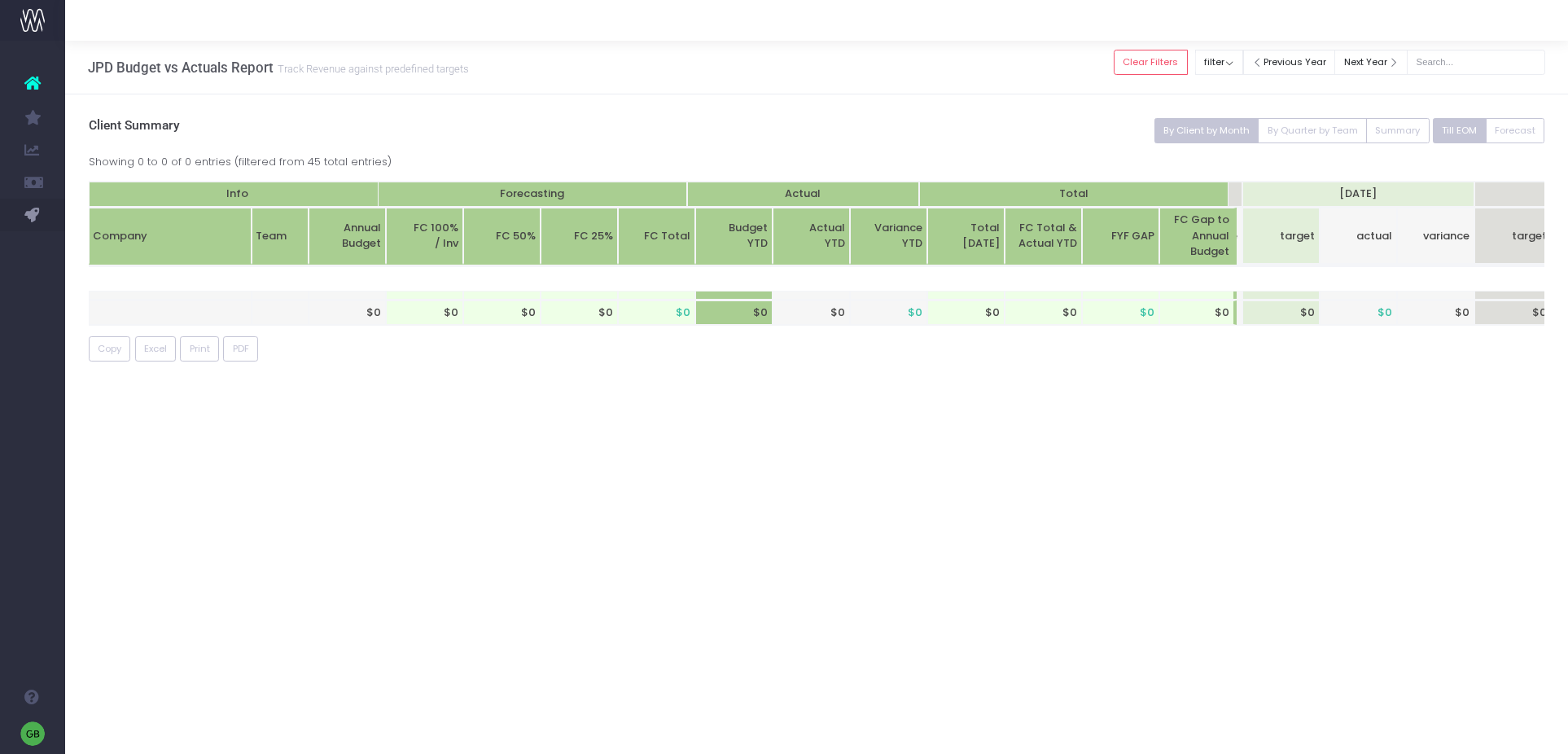
scroll to position [0, 227]
